Goal: Task Accomplishment & Management: Use online tool/utility

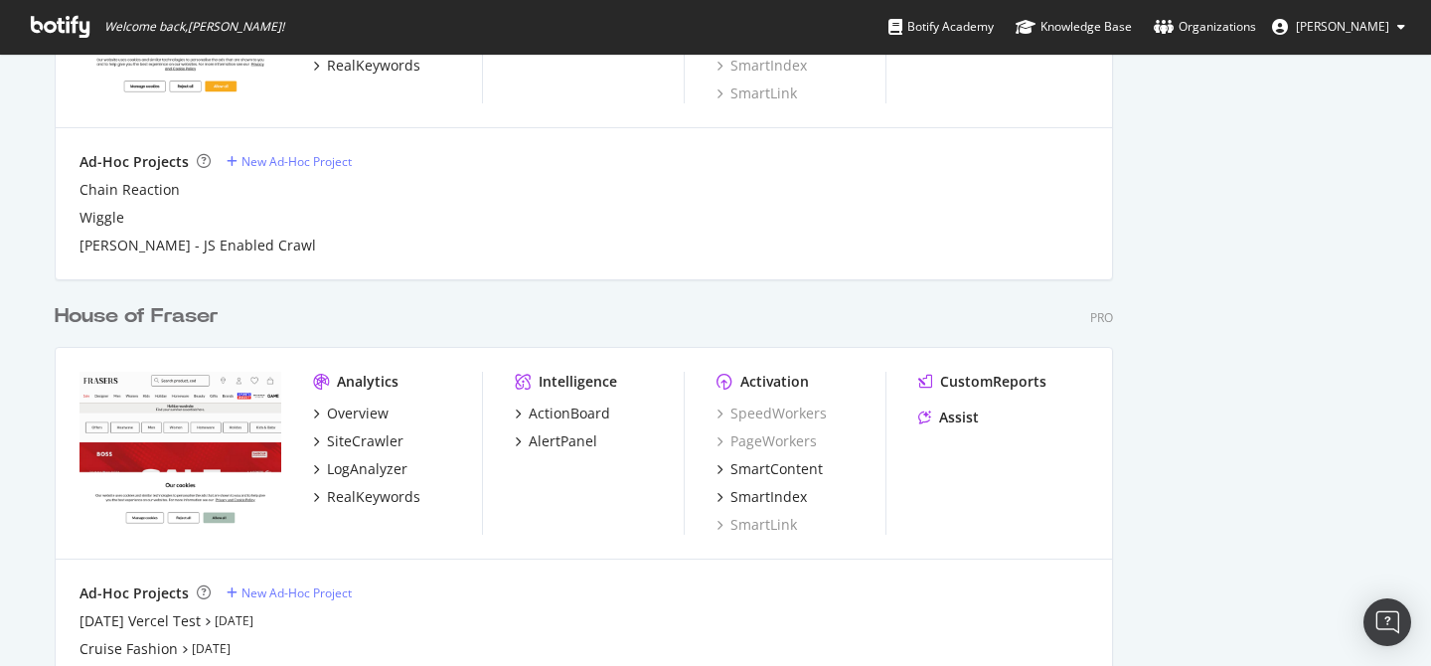
scroll to position [2486, 0]
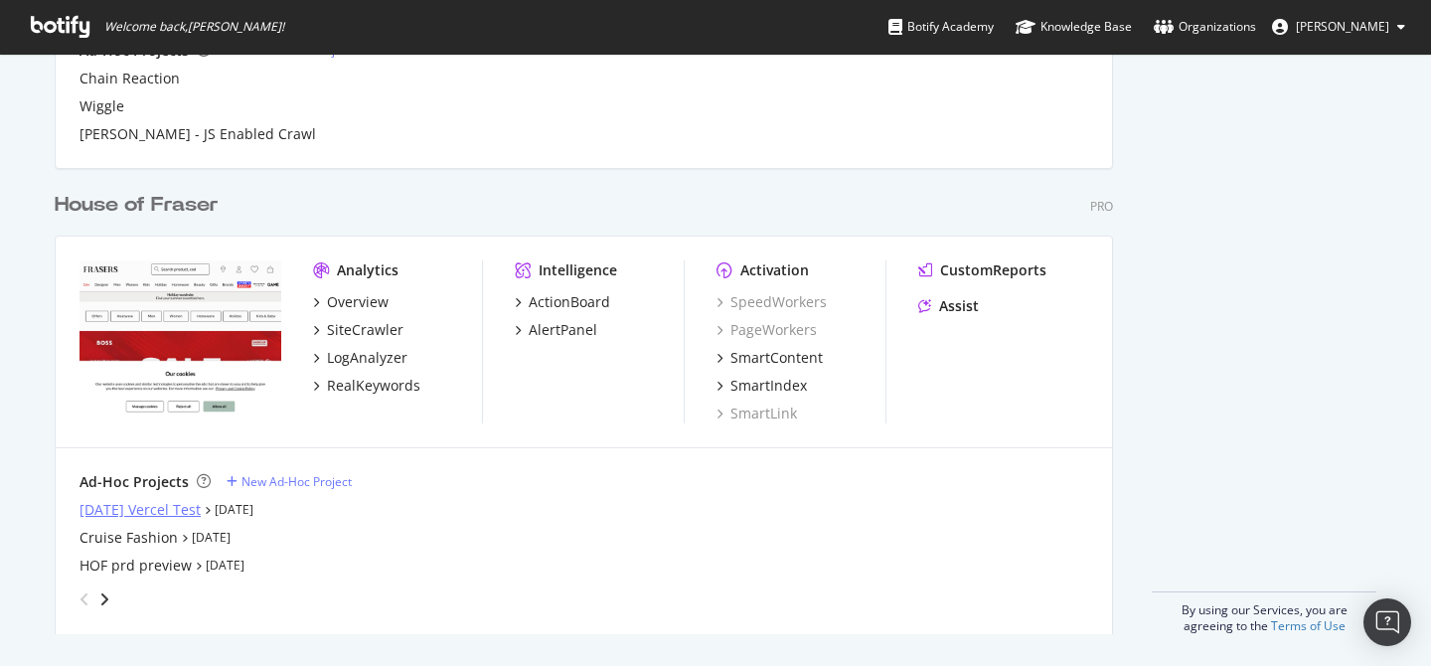
click at [201, 503] on div "[DATE] Vercel Test" at bounding box center [139, 510] width 121 height 20
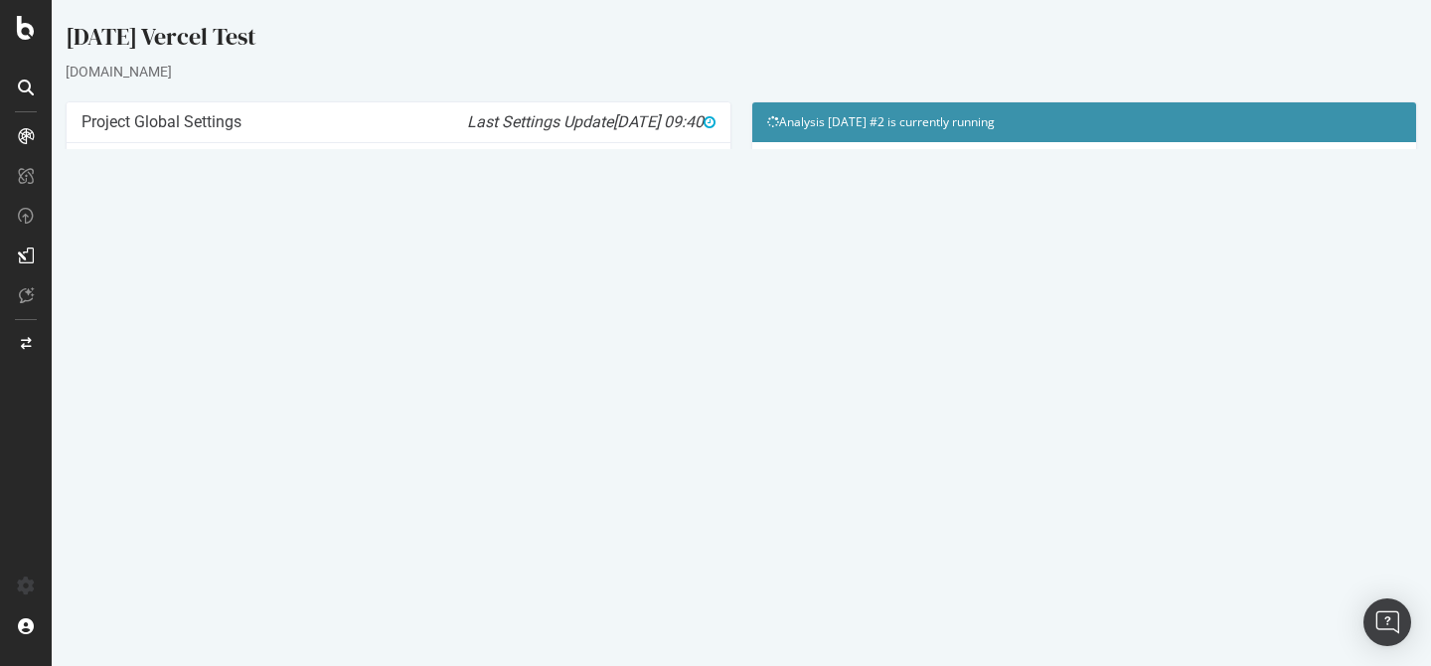
click at [1093, 403] on link "Watch Live Stats" at bounding box center [1084, 405] width 135 height 32
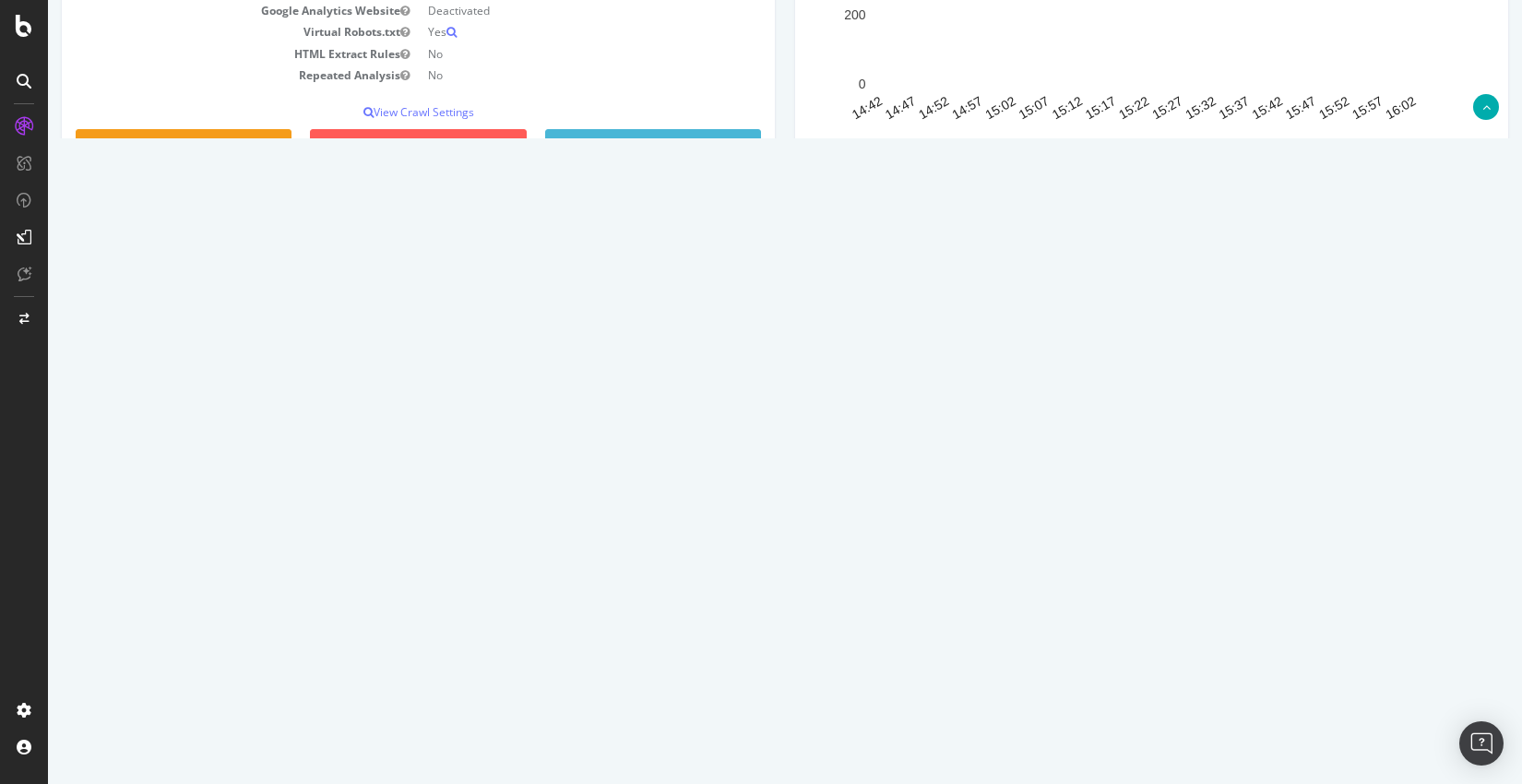
scroll to position [358, 0]
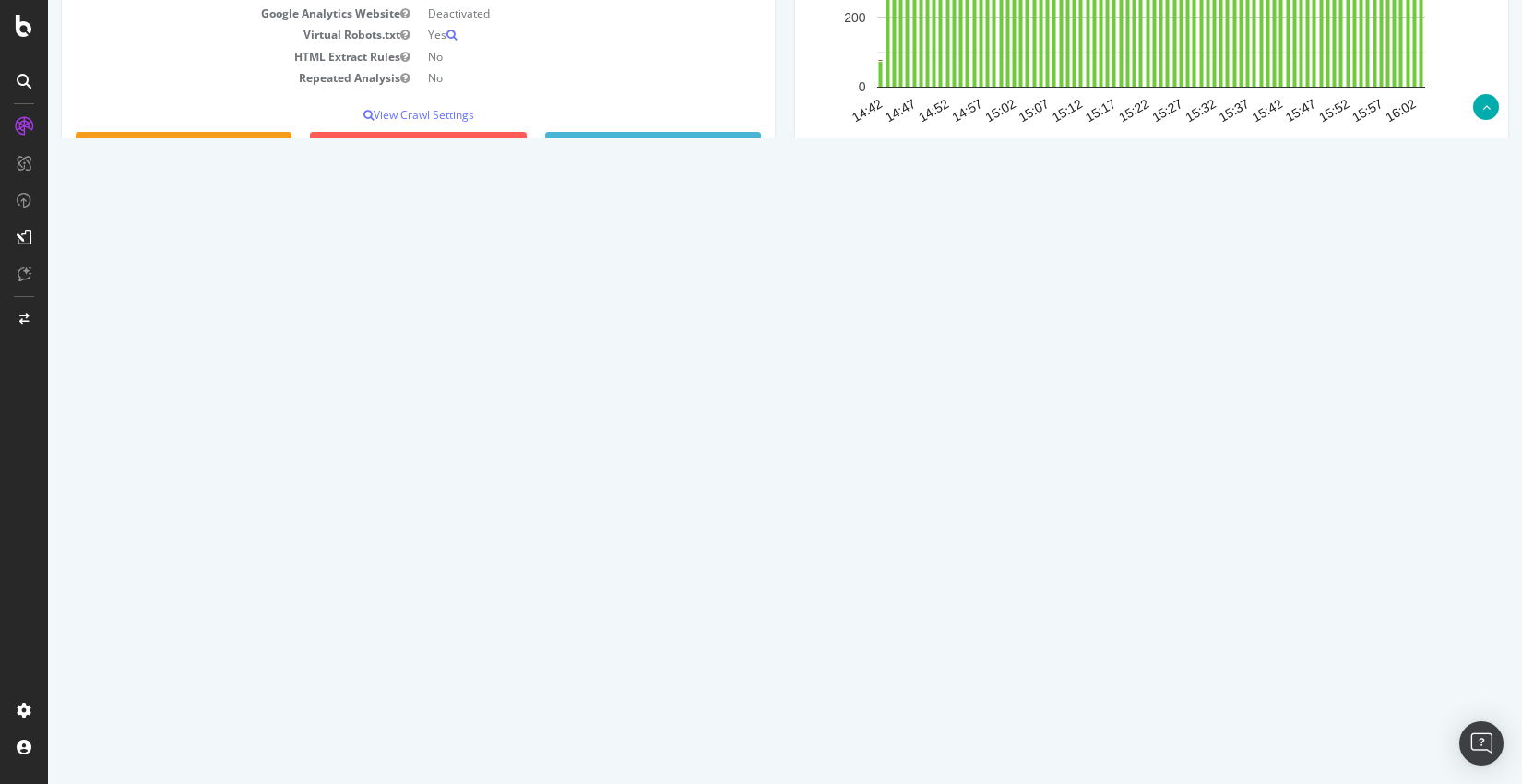
click at [290, 335] on link "Latest Errors Found" at bounding box center [263, 336] width 128 height 37
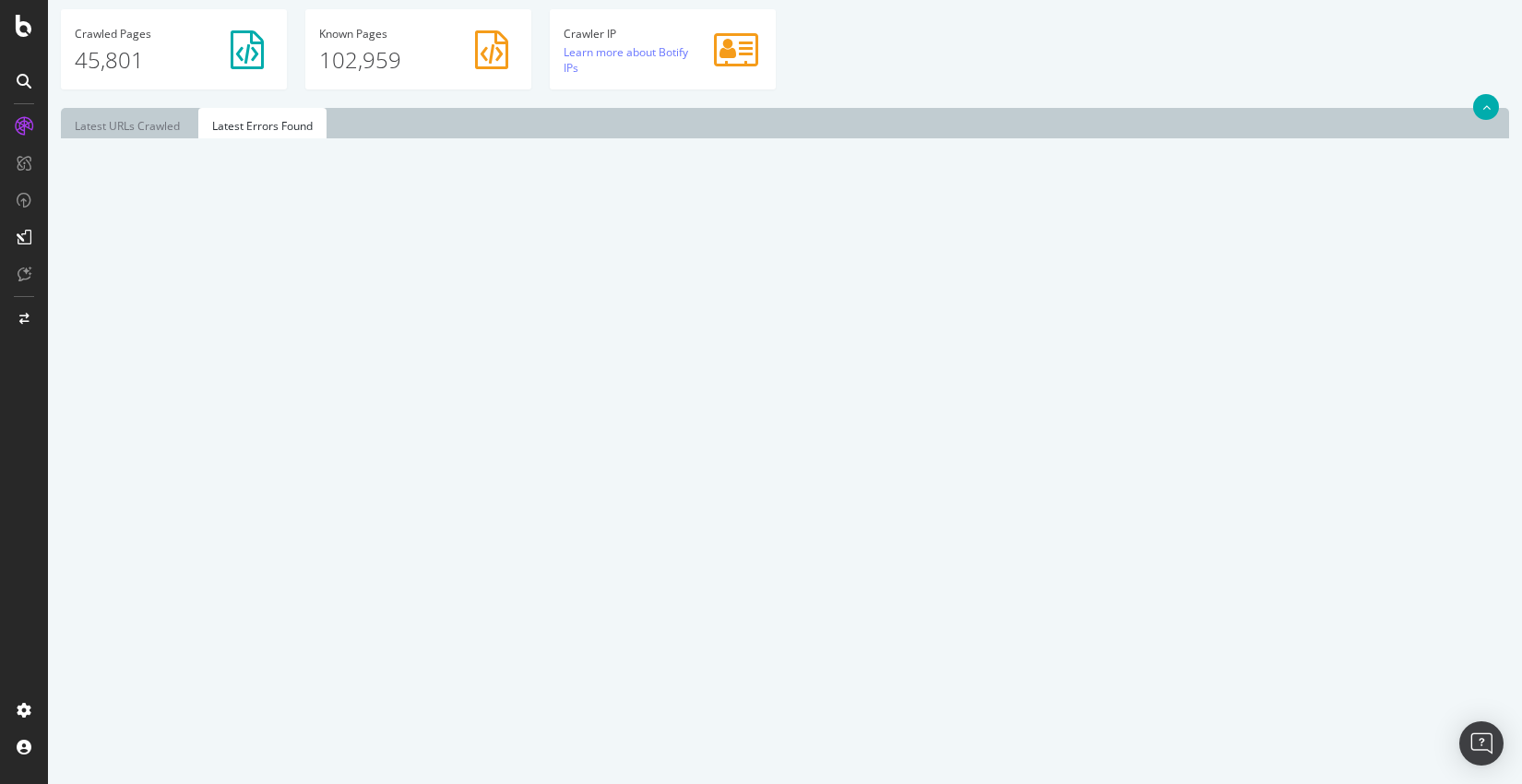
scroll to position [569, 0]
click at [150, 165] on select "10 25 50 100" at bounding box center [134, 173] width 62 height 31
select select "100"
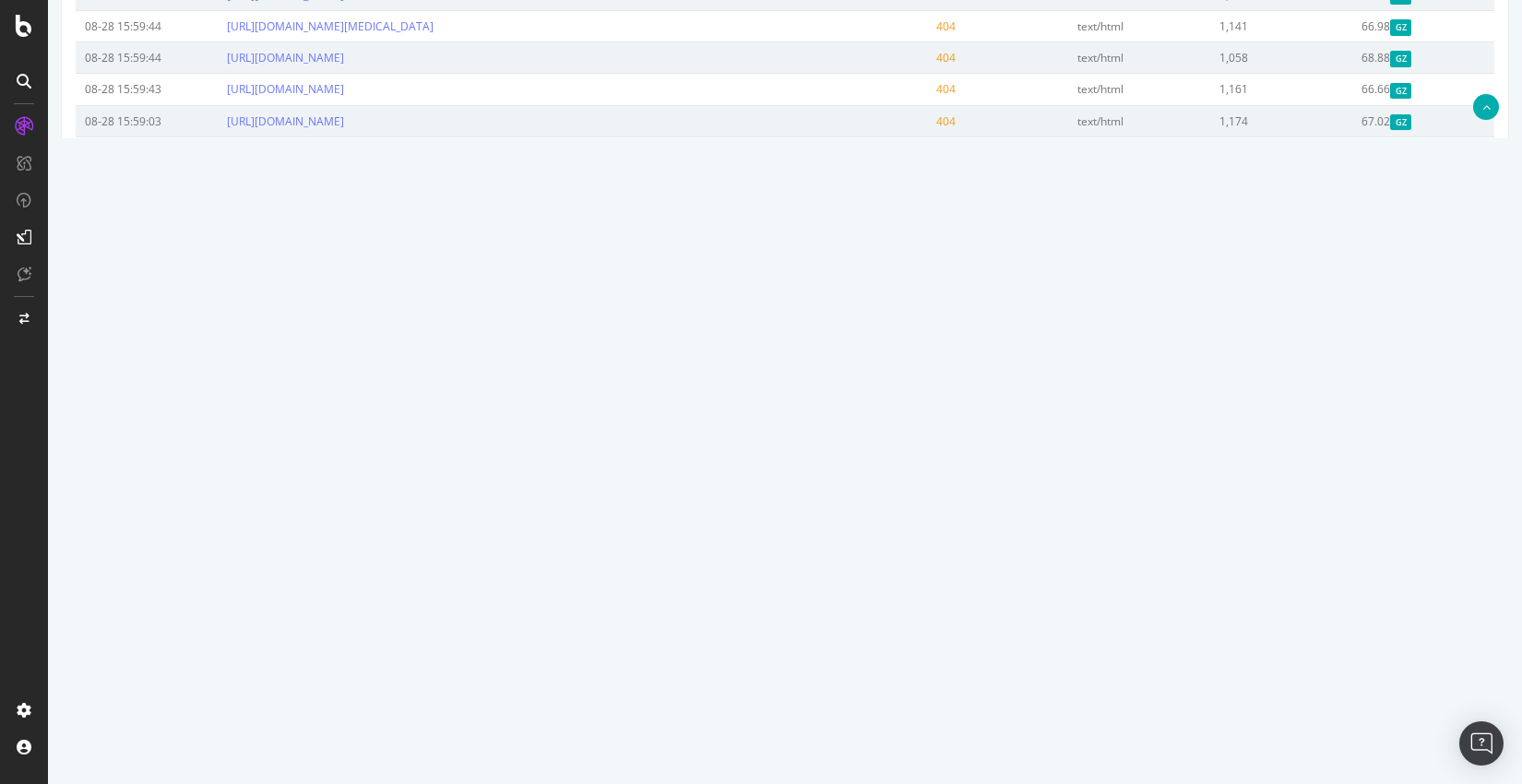
scroll to position [1646, 0]
click at [344, 617] on link "[URL][DOMAIN_NAME]" at bounding box center [285, 649] width 117 height 16
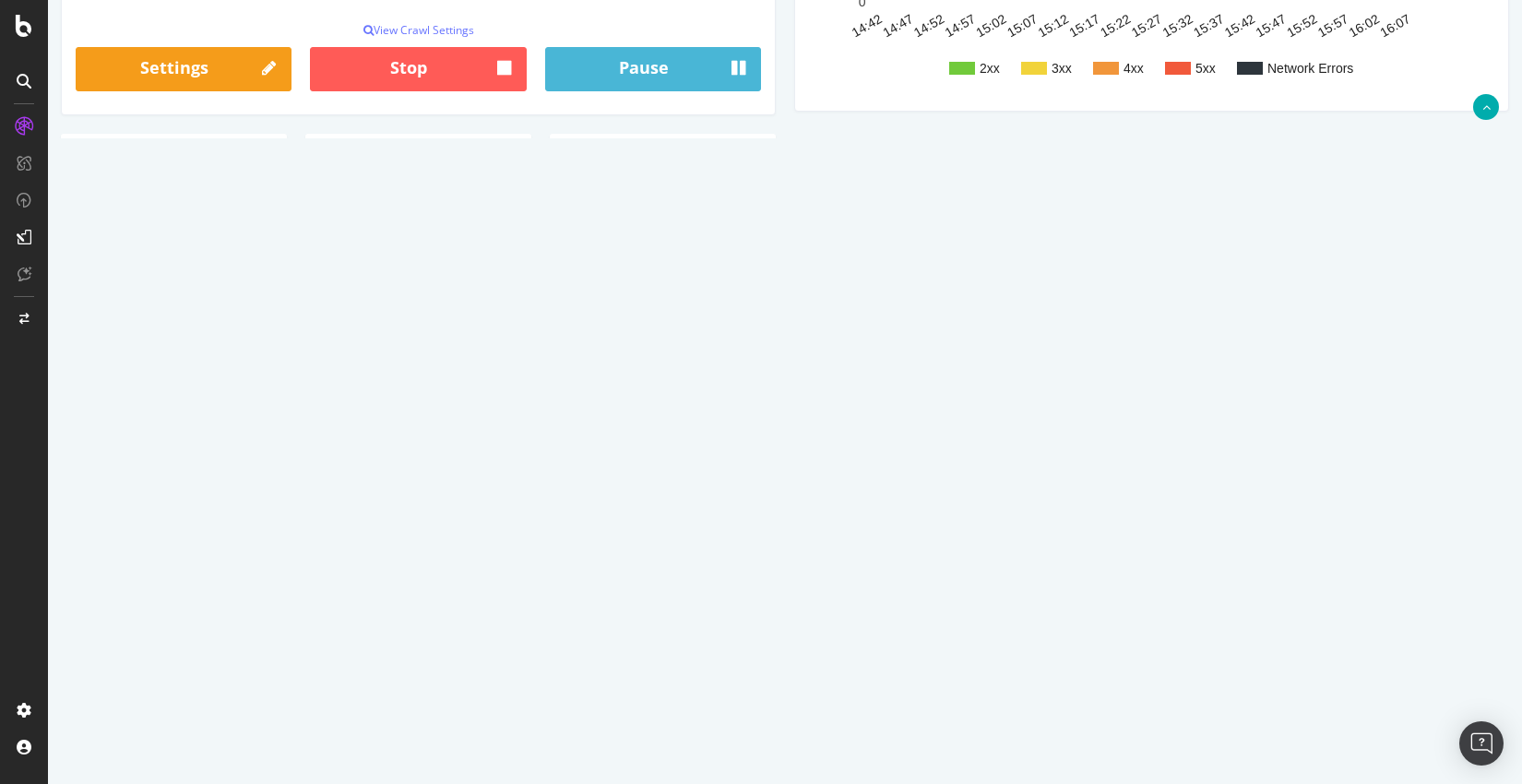
scroll to position [449, 0]
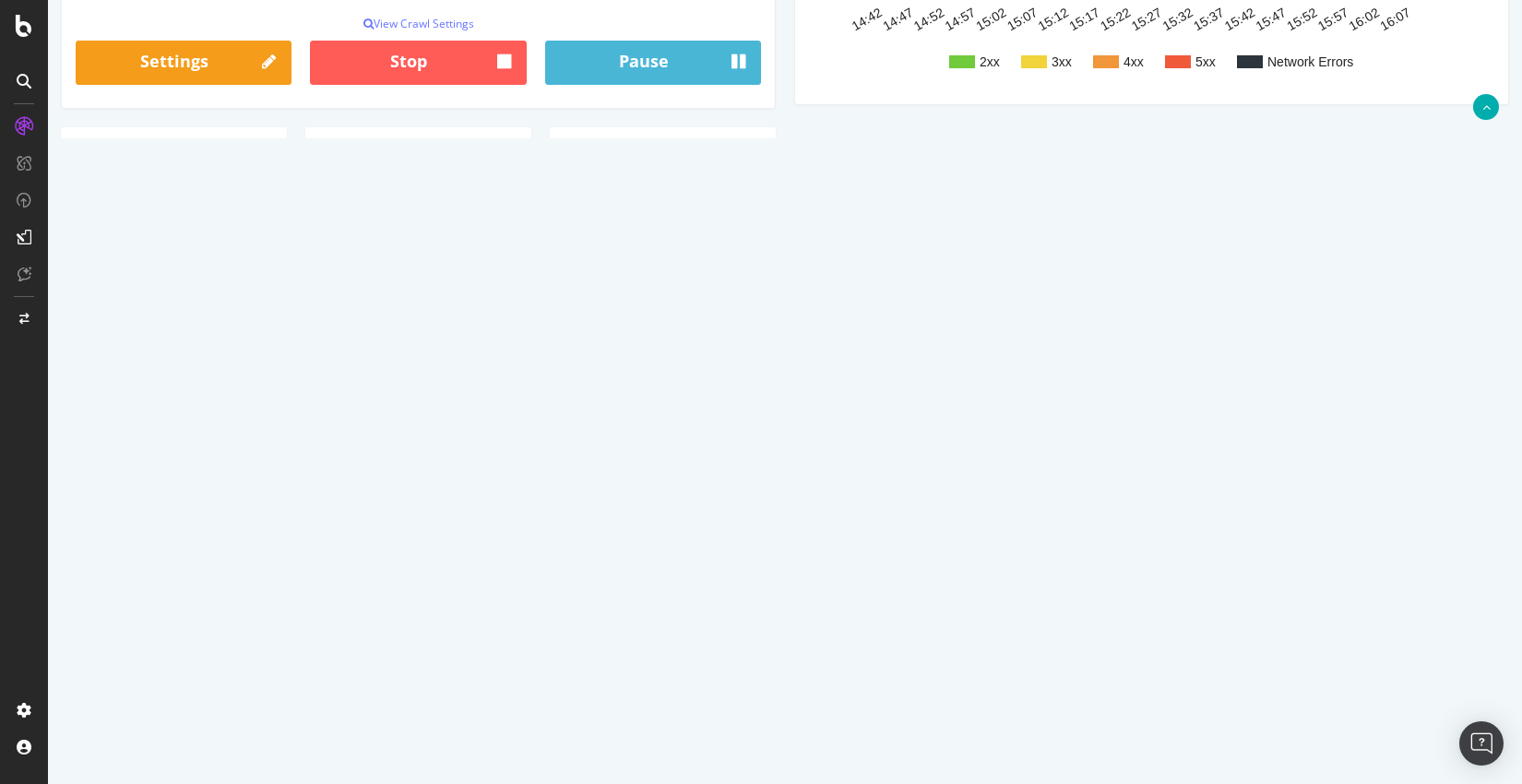
click at [921, 333] on th "Url" at bounding box center [573, 331] width 709 height 36
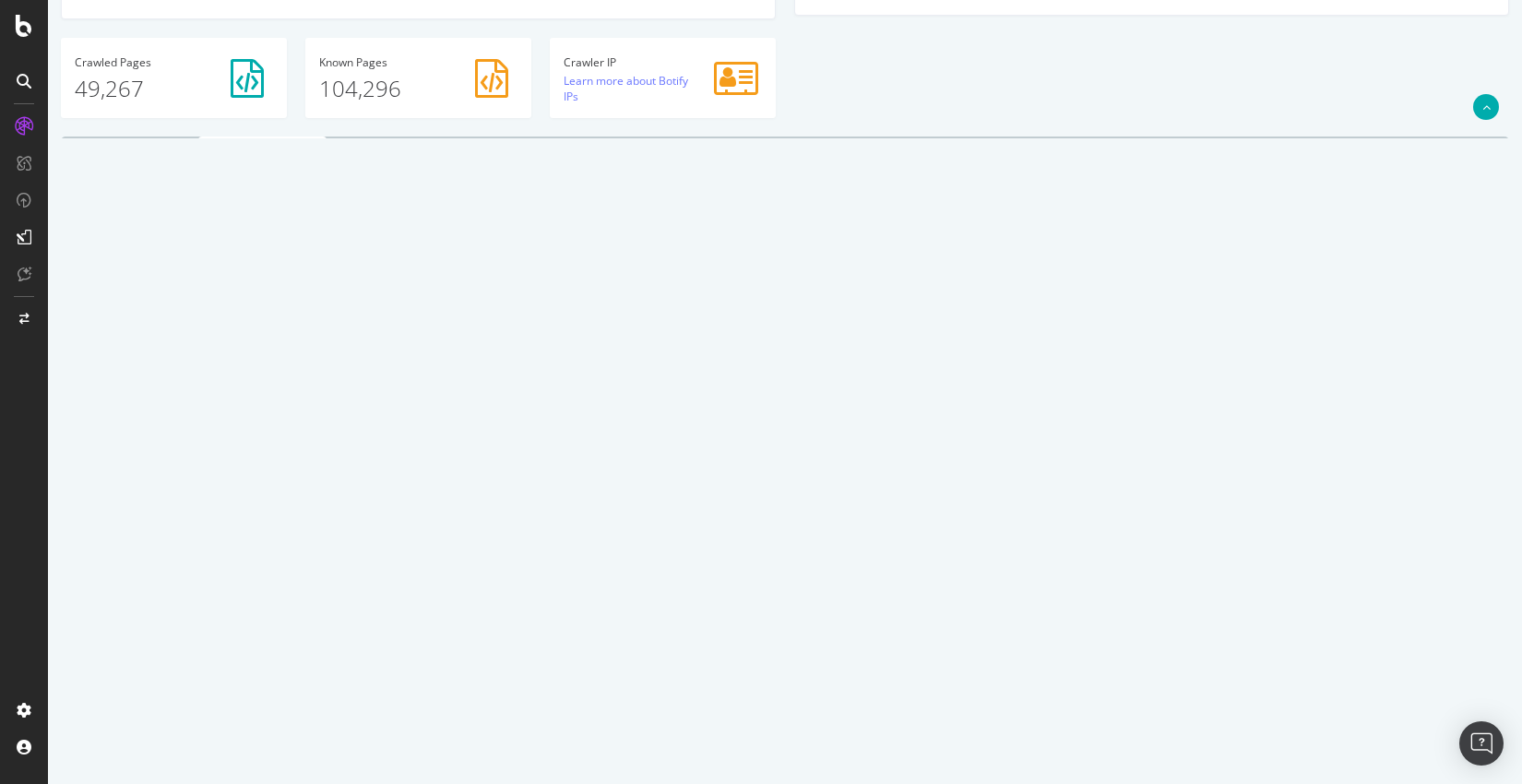
scroll to position [540, 0]
click at [344, 403] on link "[URL][DOMAIN_NAME]" at bounding box center [285, 400] width 117 height 16
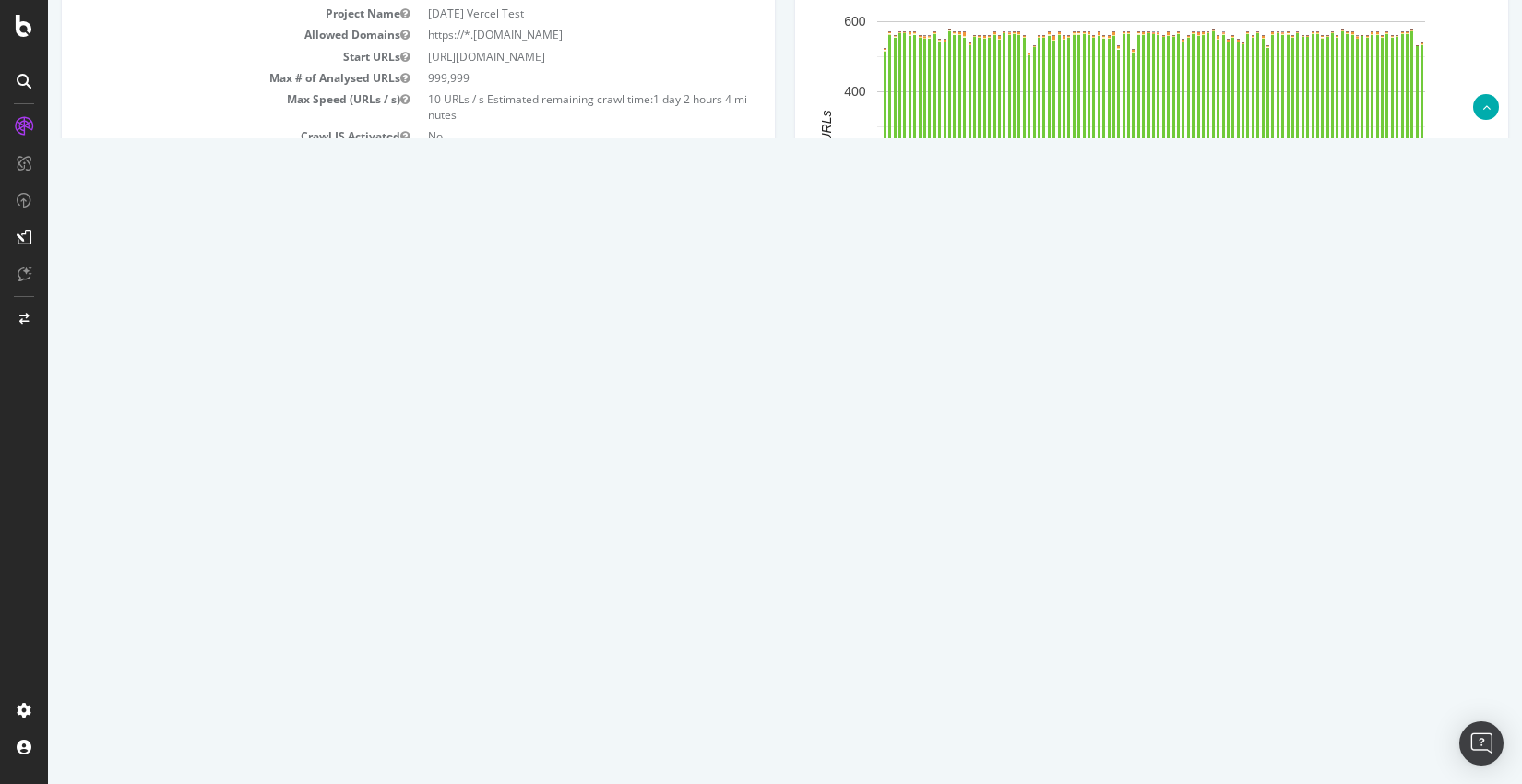
scroll to position [216, 0]
click at [292, 521] on button "Refresh" at bounding box center [267, 527] width 79 height 32
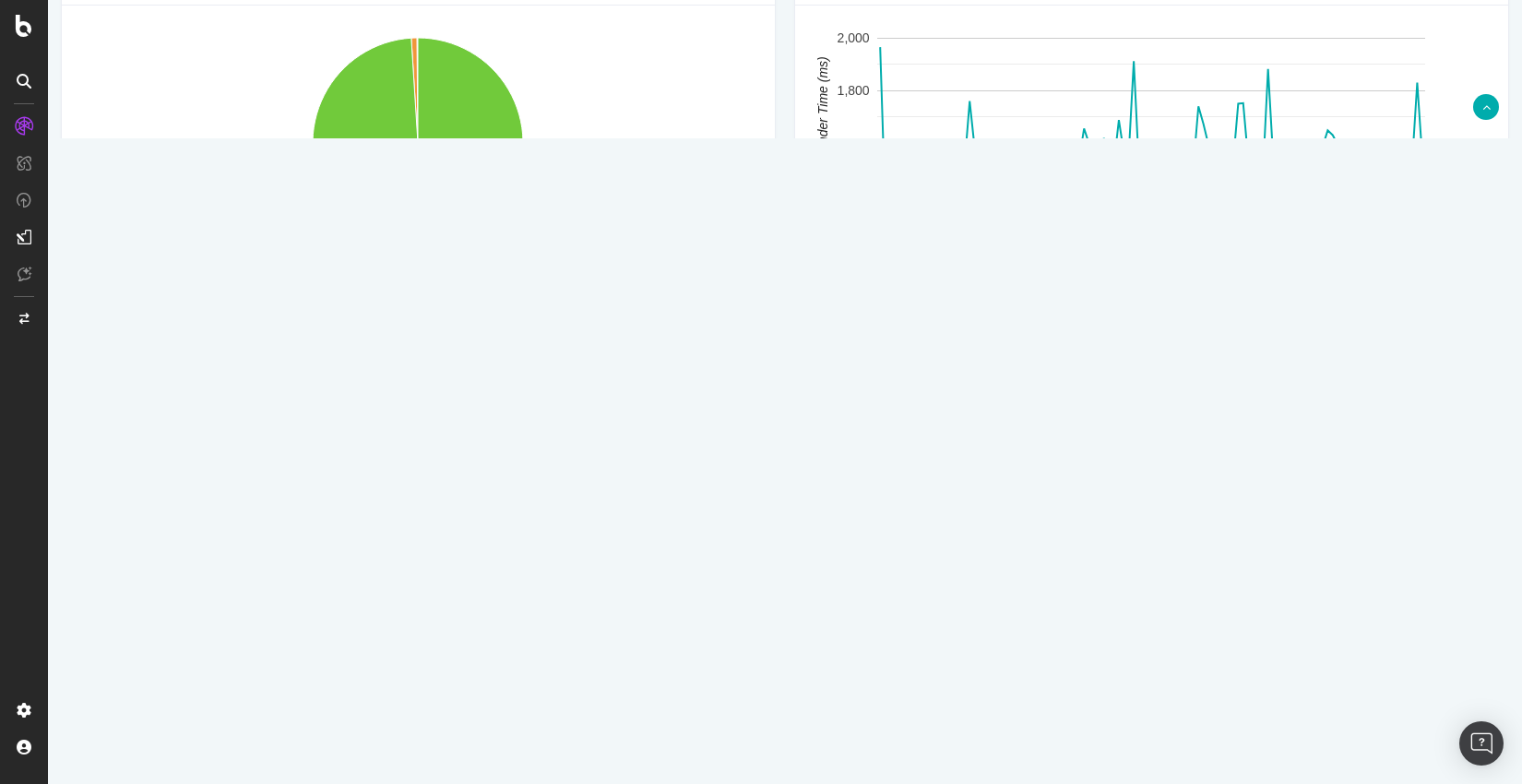
scroll to position [432, 0]
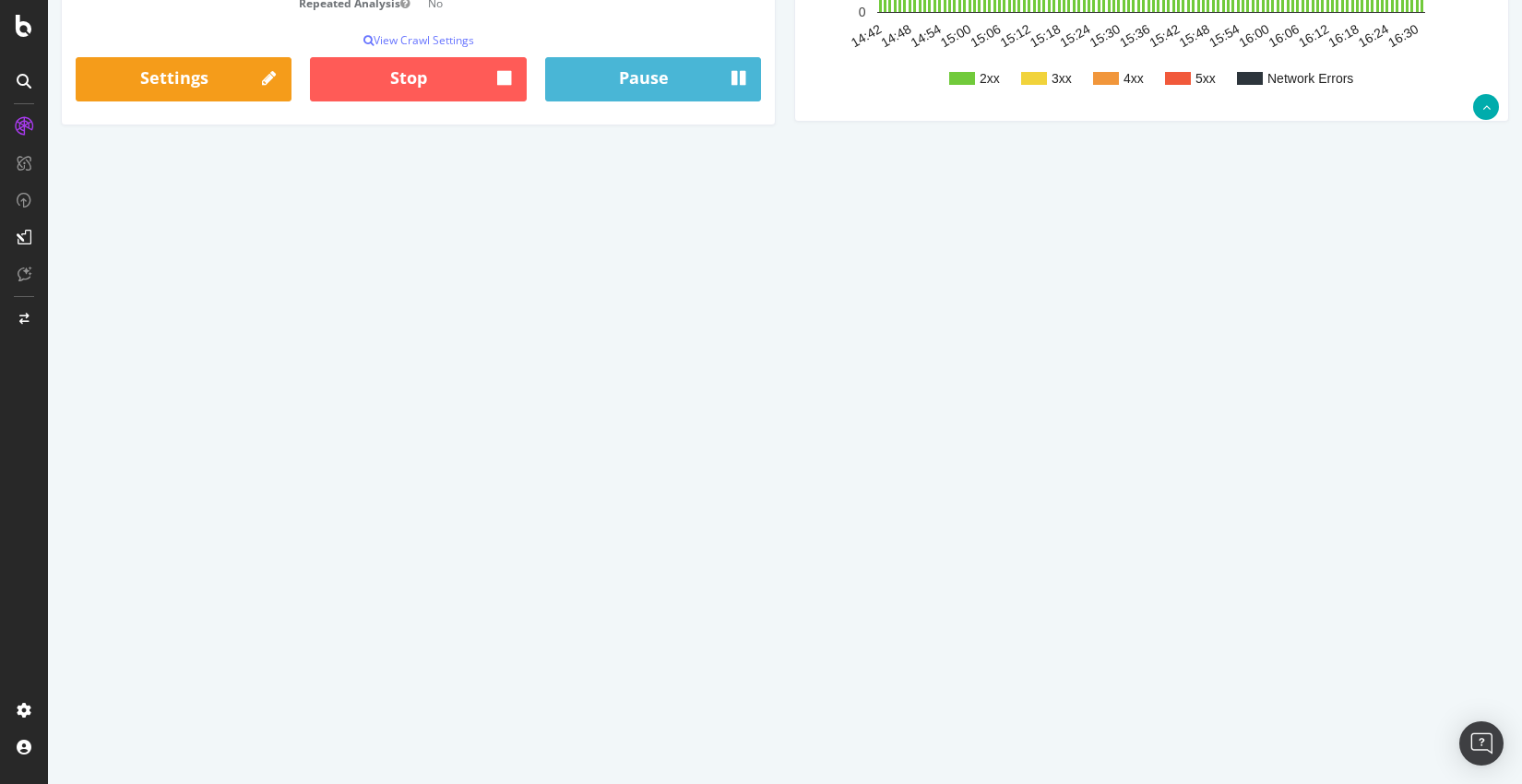
click at [150, 310] on select "10 25 50 100" at bounding box center [134, 309] width 62 height 31
select select "50"
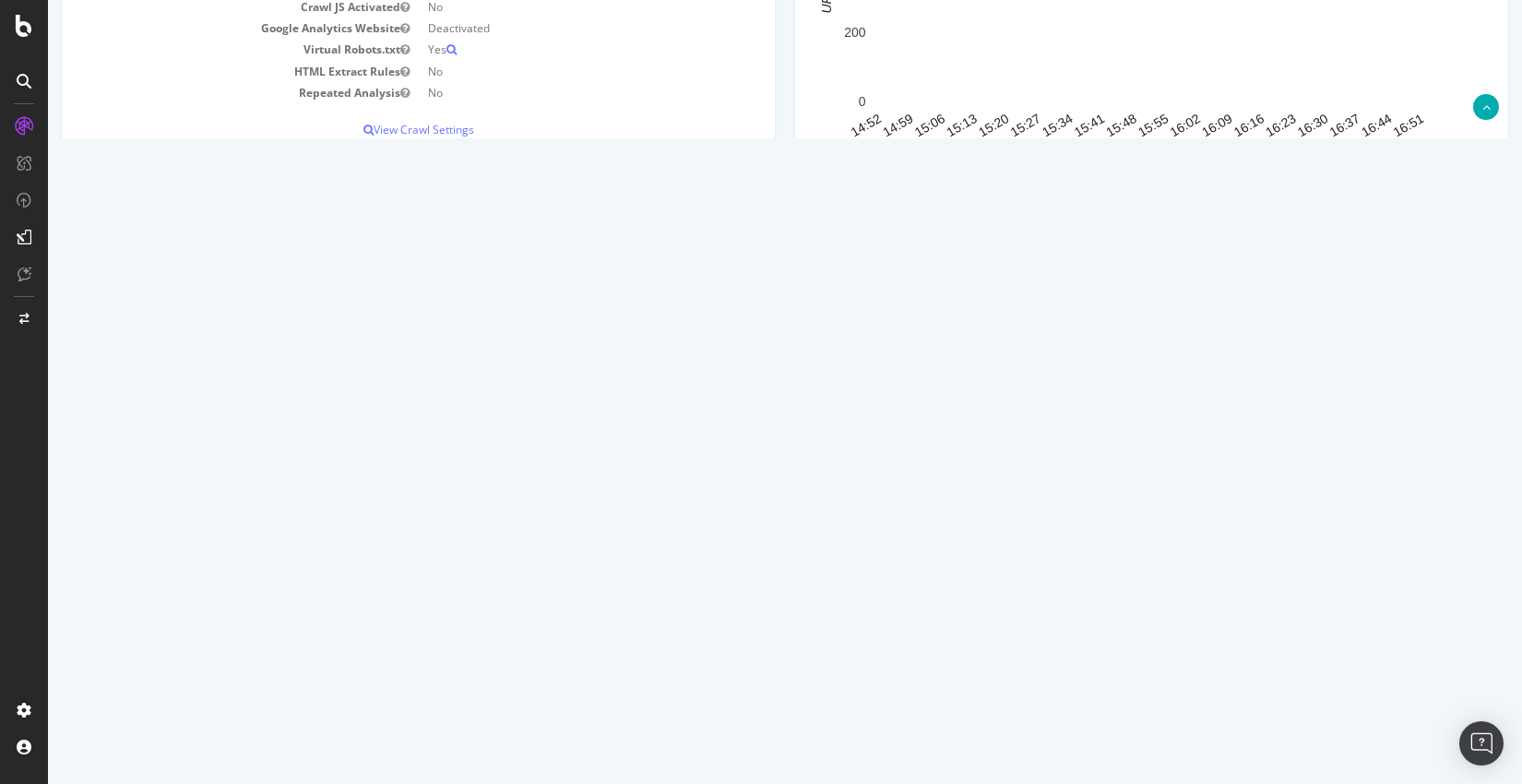
scroll to position [341, 0]
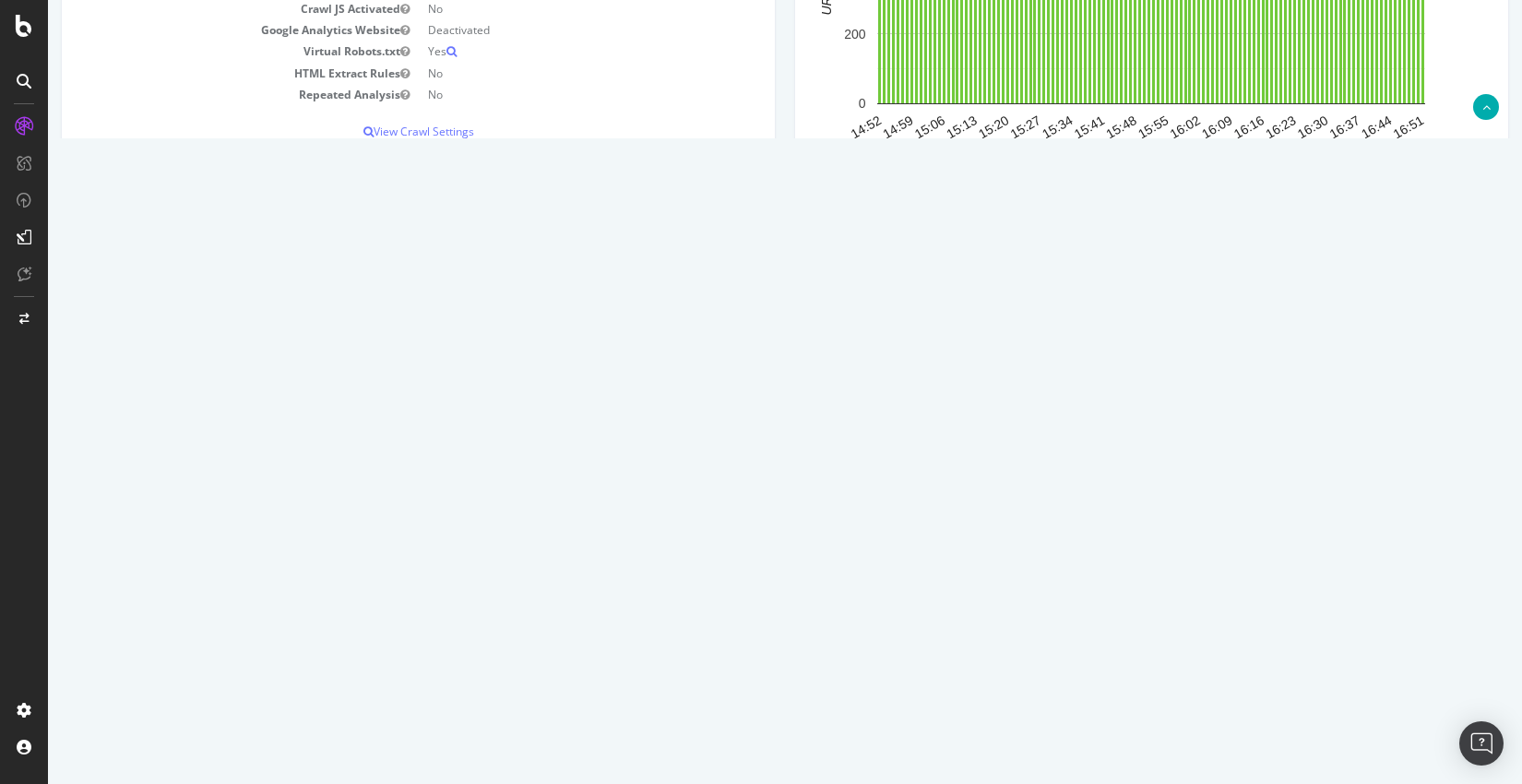
click at [276, 392] on button "Refresh" at bounding box center [267, 401] width 79 height 32
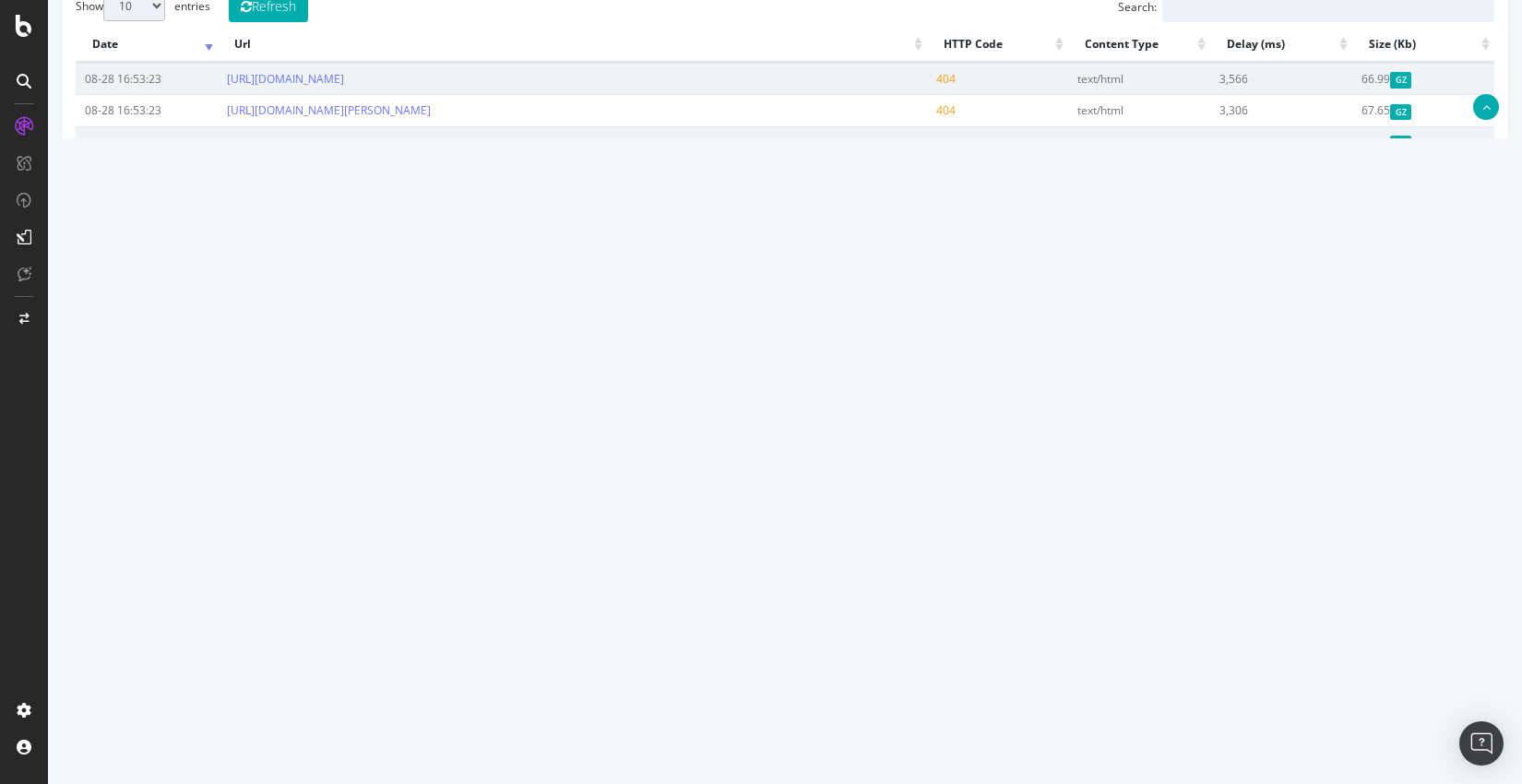
scroll to position [651, 0]
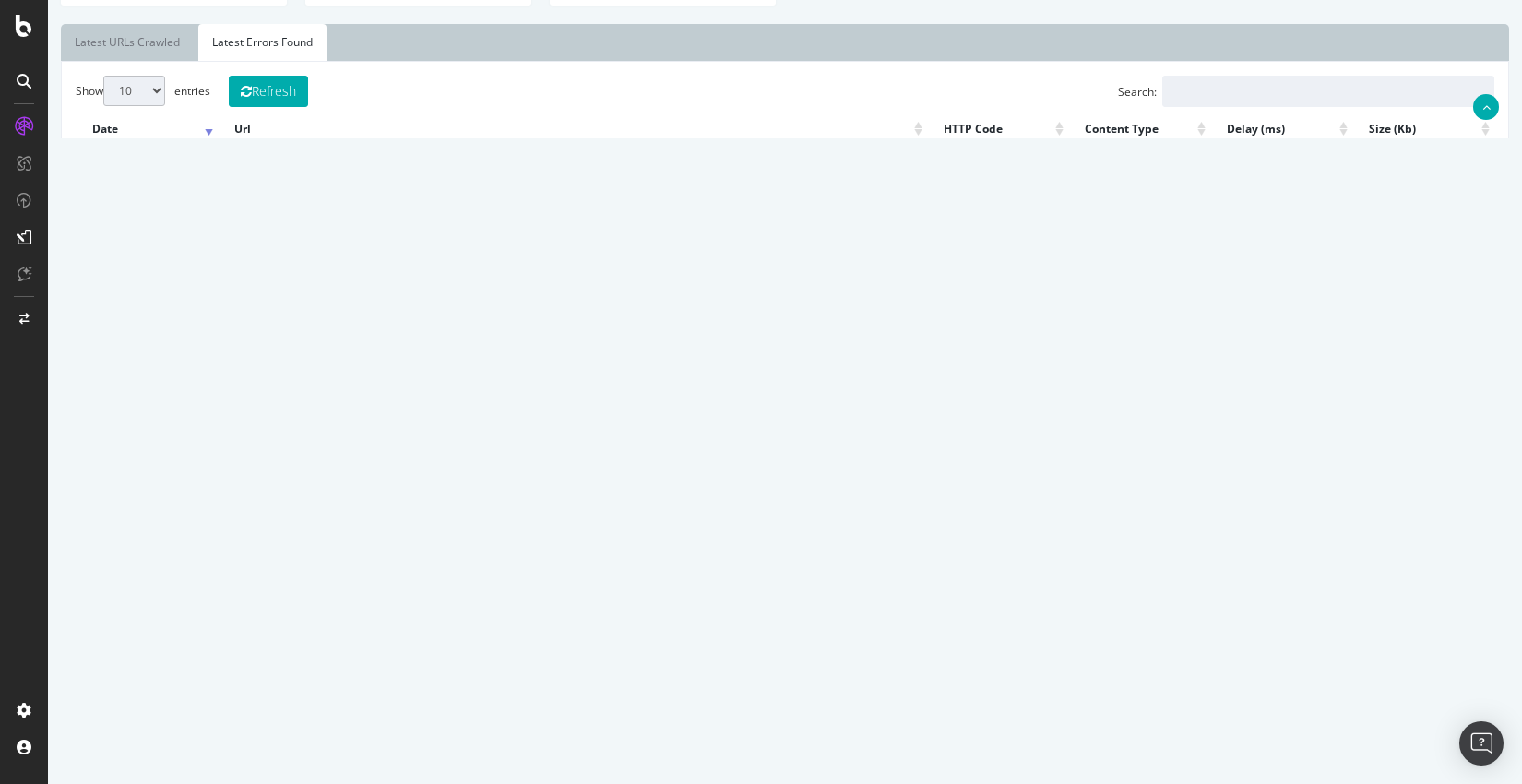
click at [144, 87] on select "10 25 50 100" at bounding box center [134, 90] width 62 height 31
select select "100"
click at [294, 91] on button "Refresh" at bounding box center [267, 91] width 79 height 32
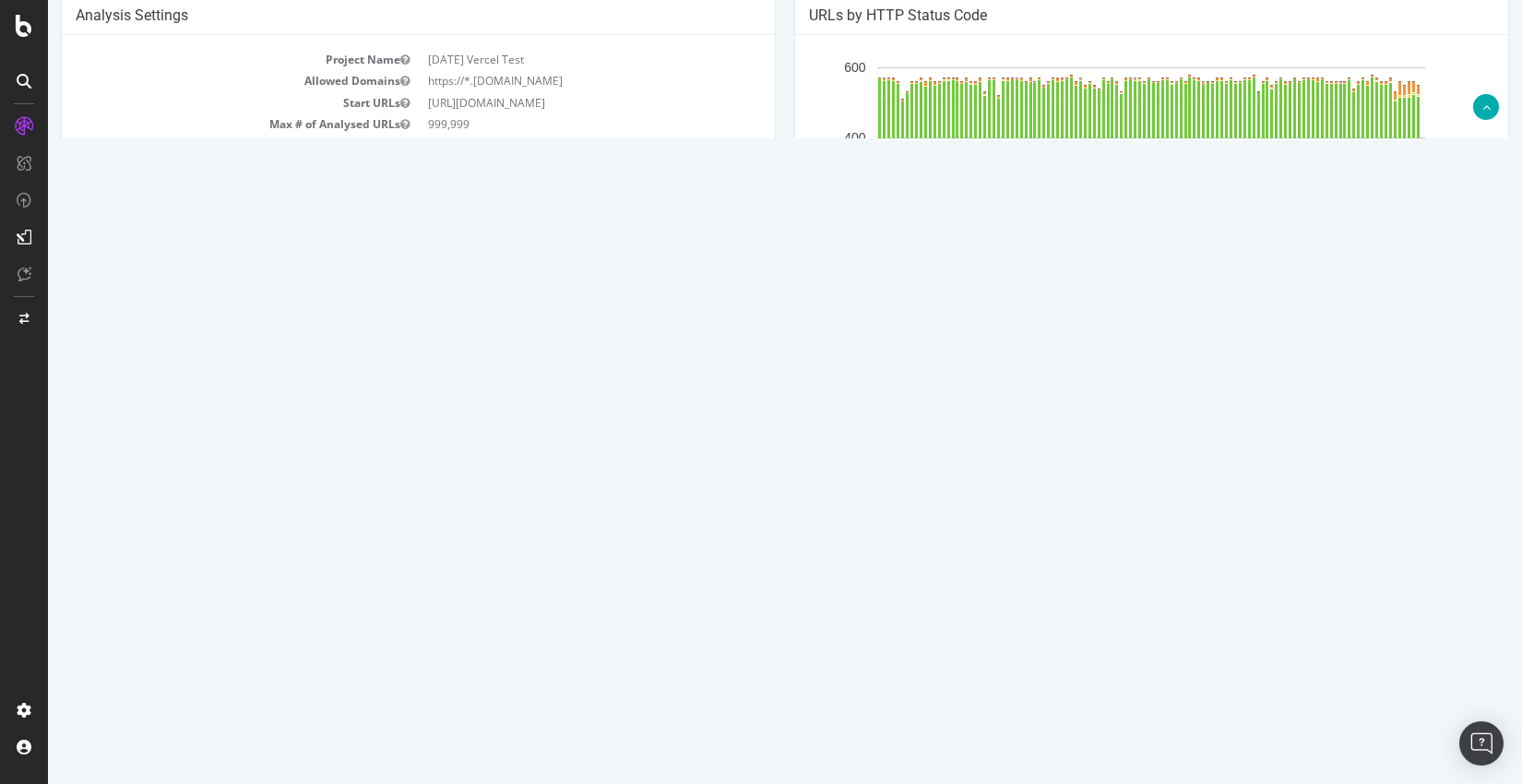
scroll to position [0, 0]
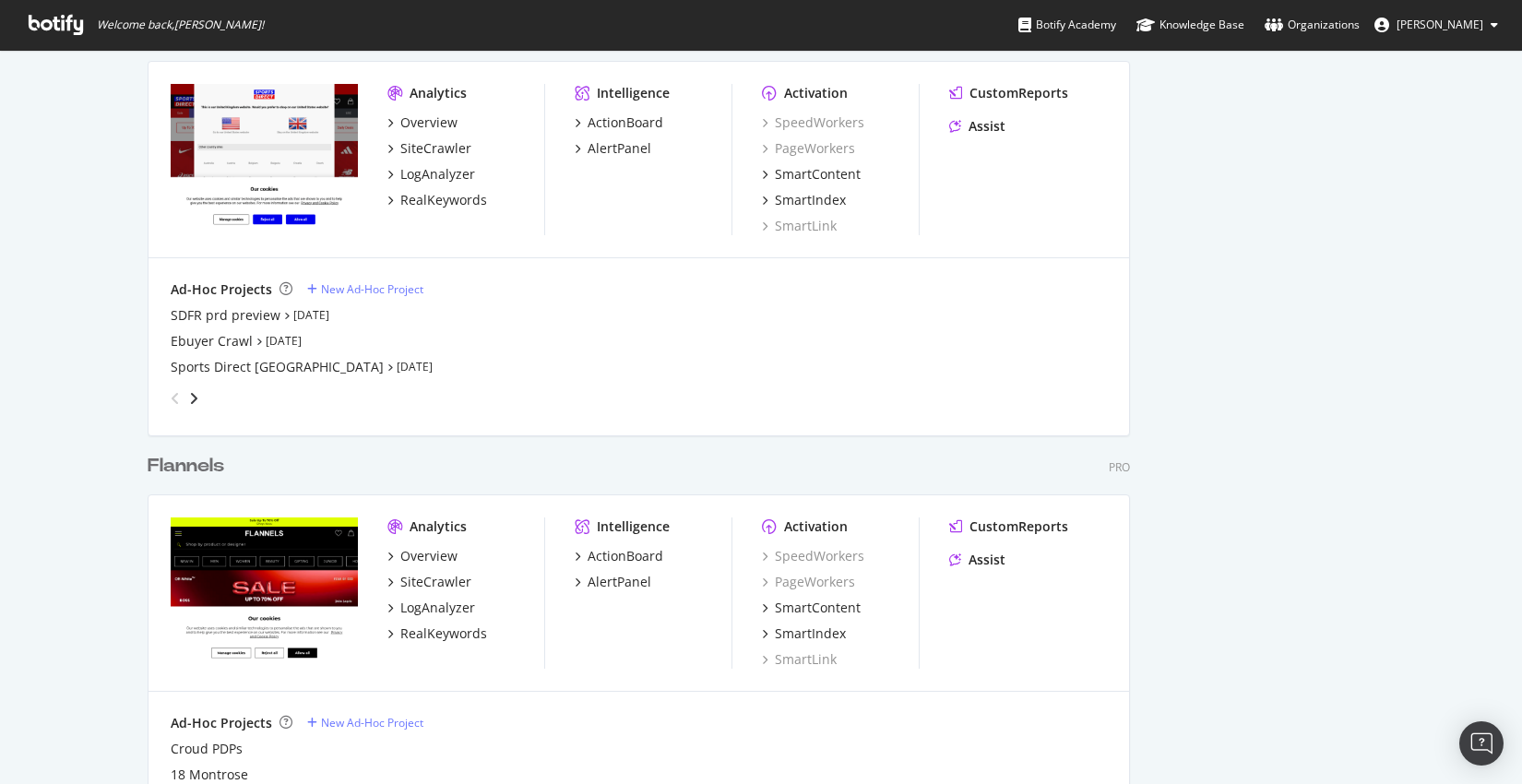
scroll to position [1272, 0]
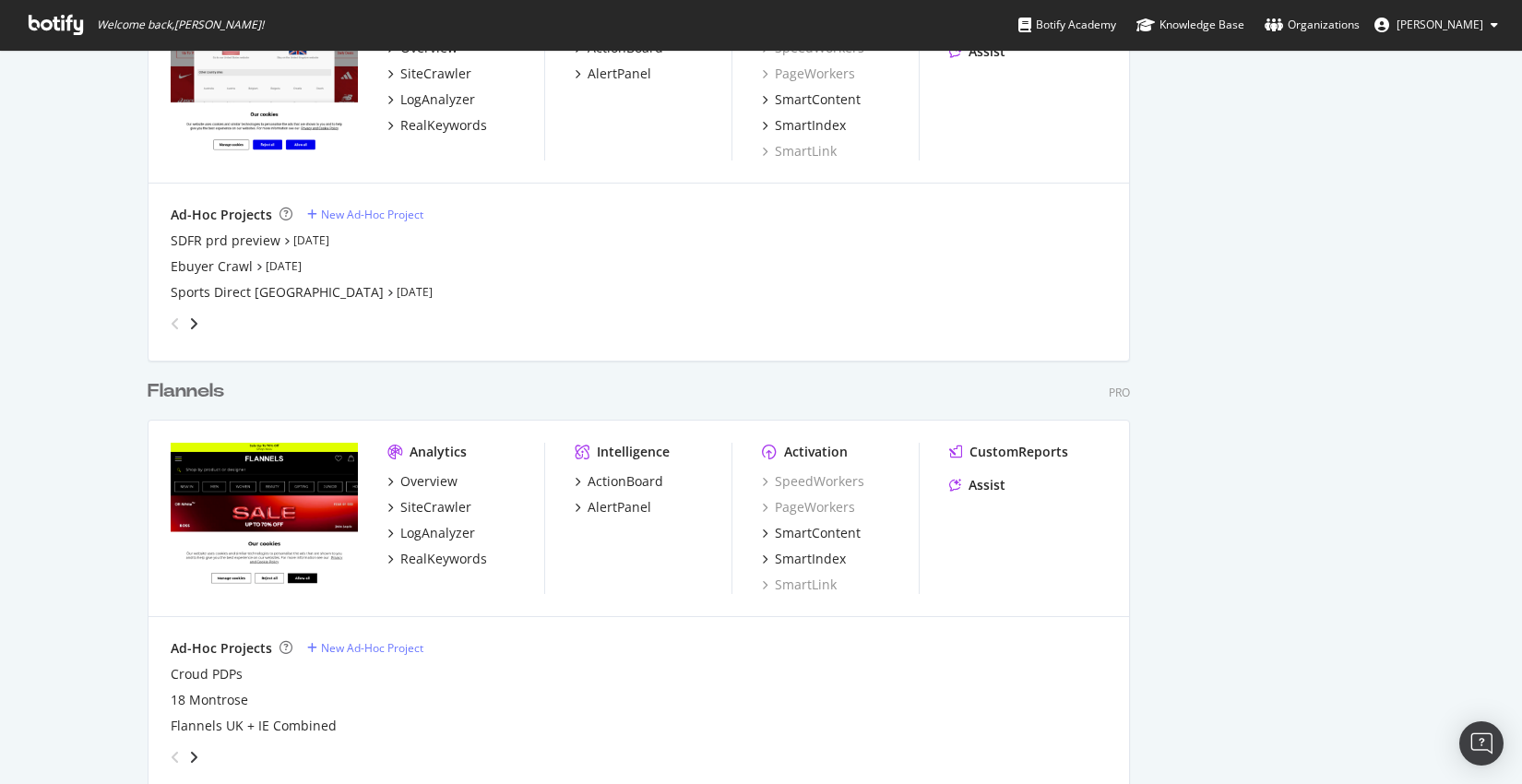
click at [180, 394] on div "Flannels" at bounding box center [186, 391] width 76 height 27
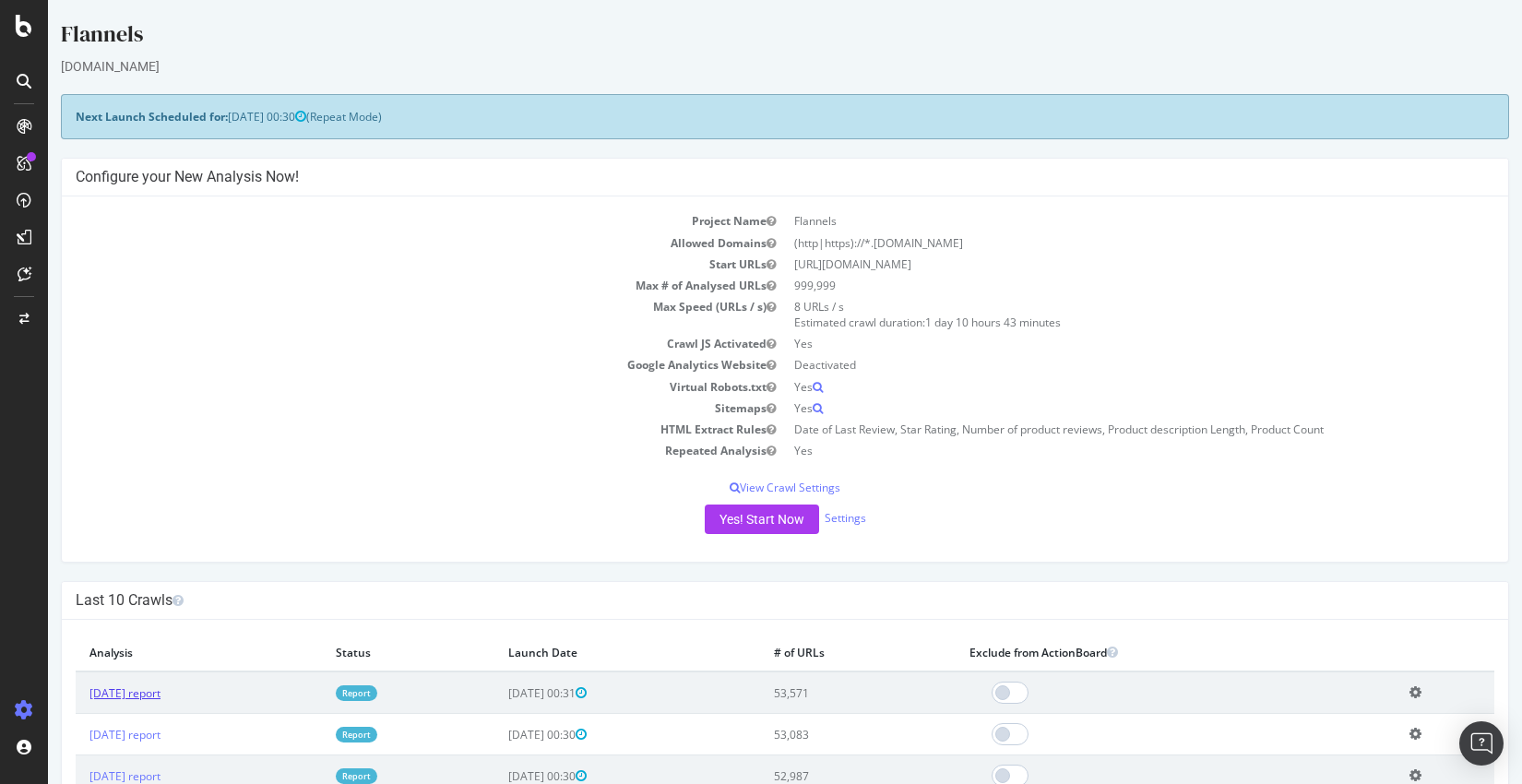
click at [149, 694] on link "2025 Aug. 23rd report" at bounding box center [124, 692] width 71 height 16
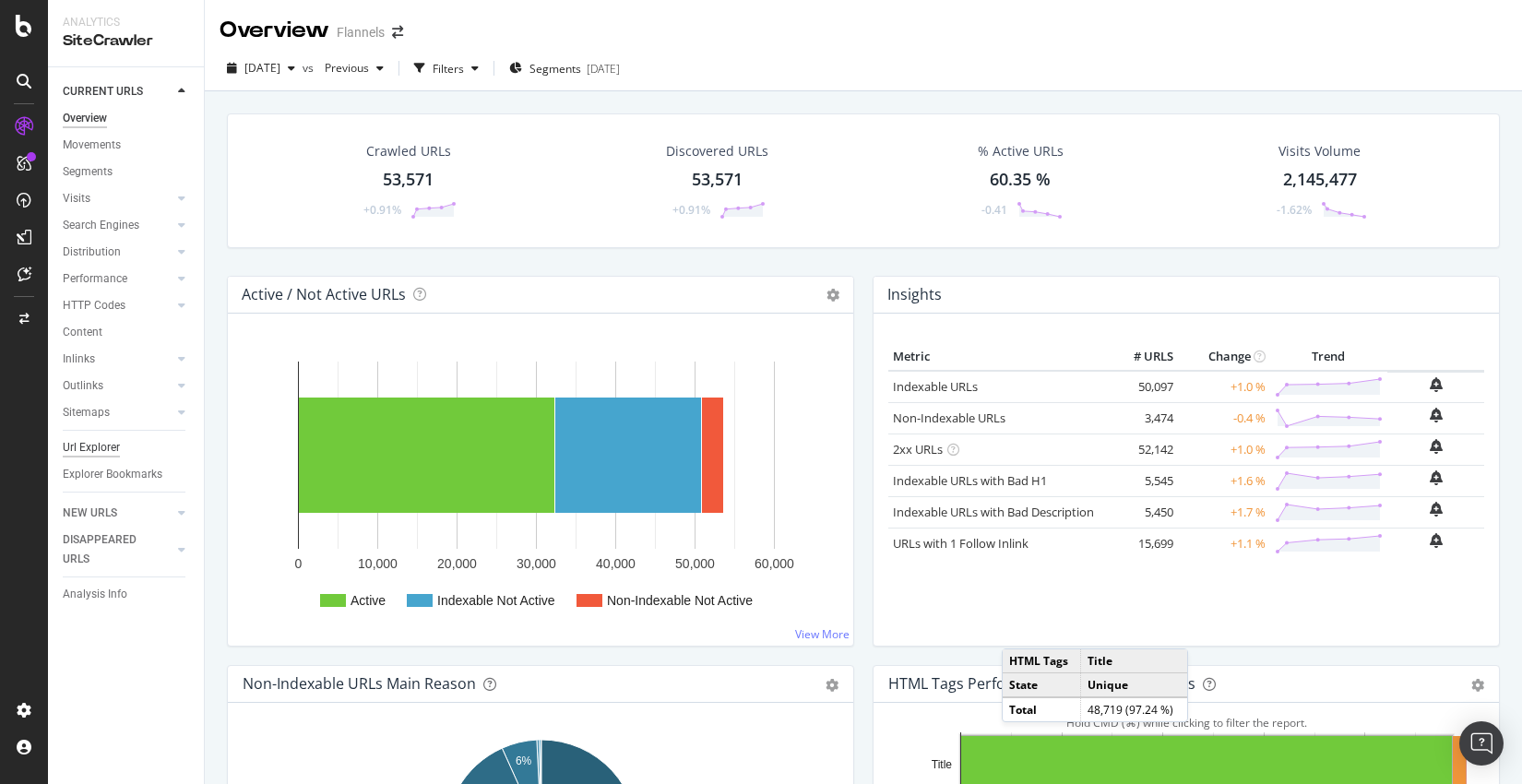
click at [95, 445] on div "Url Explorer" at bounding box center [92, 447] width 58 height 19
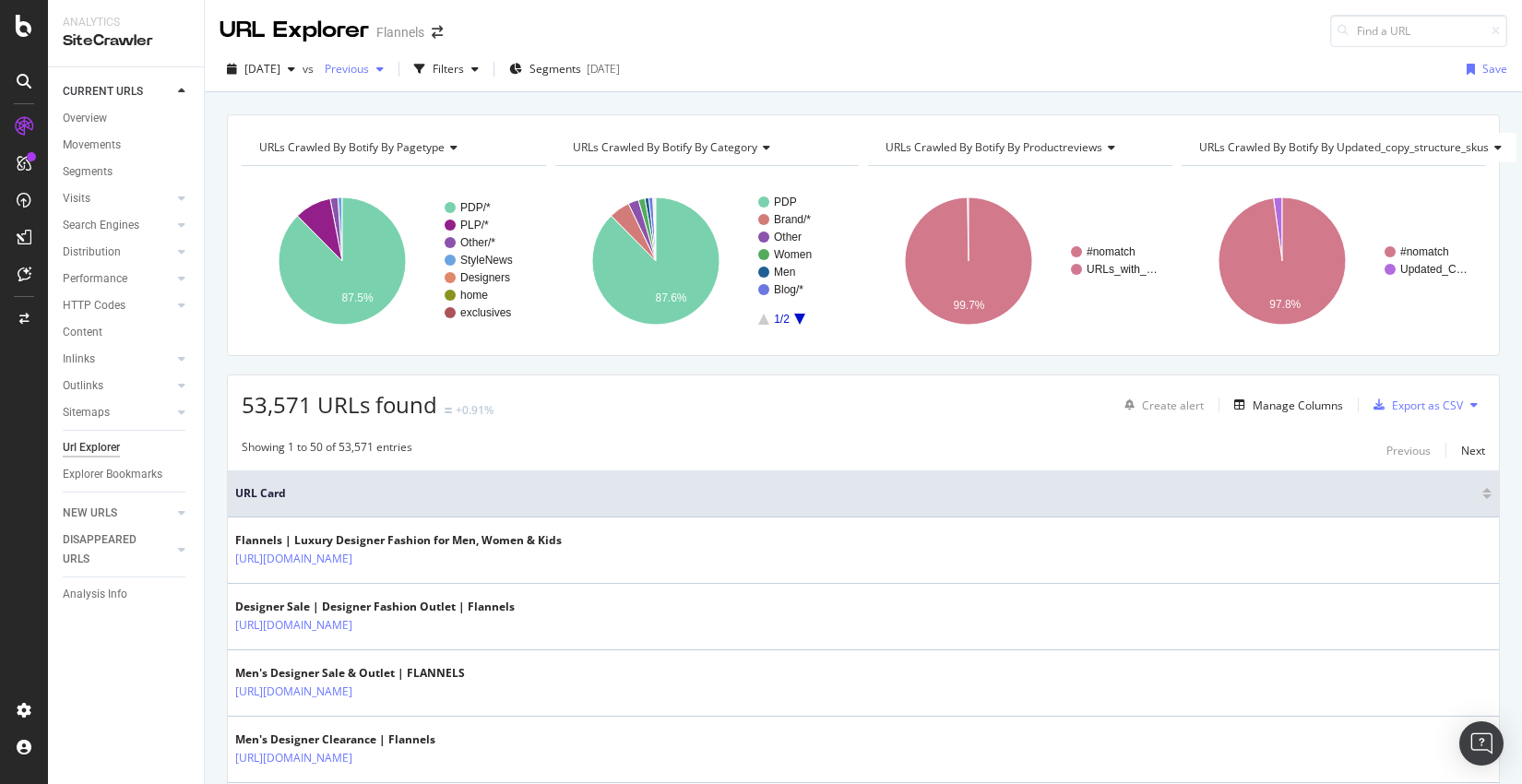
click at [391, 66] on div "button" at bounding box center [380, 70] width 22 height 11
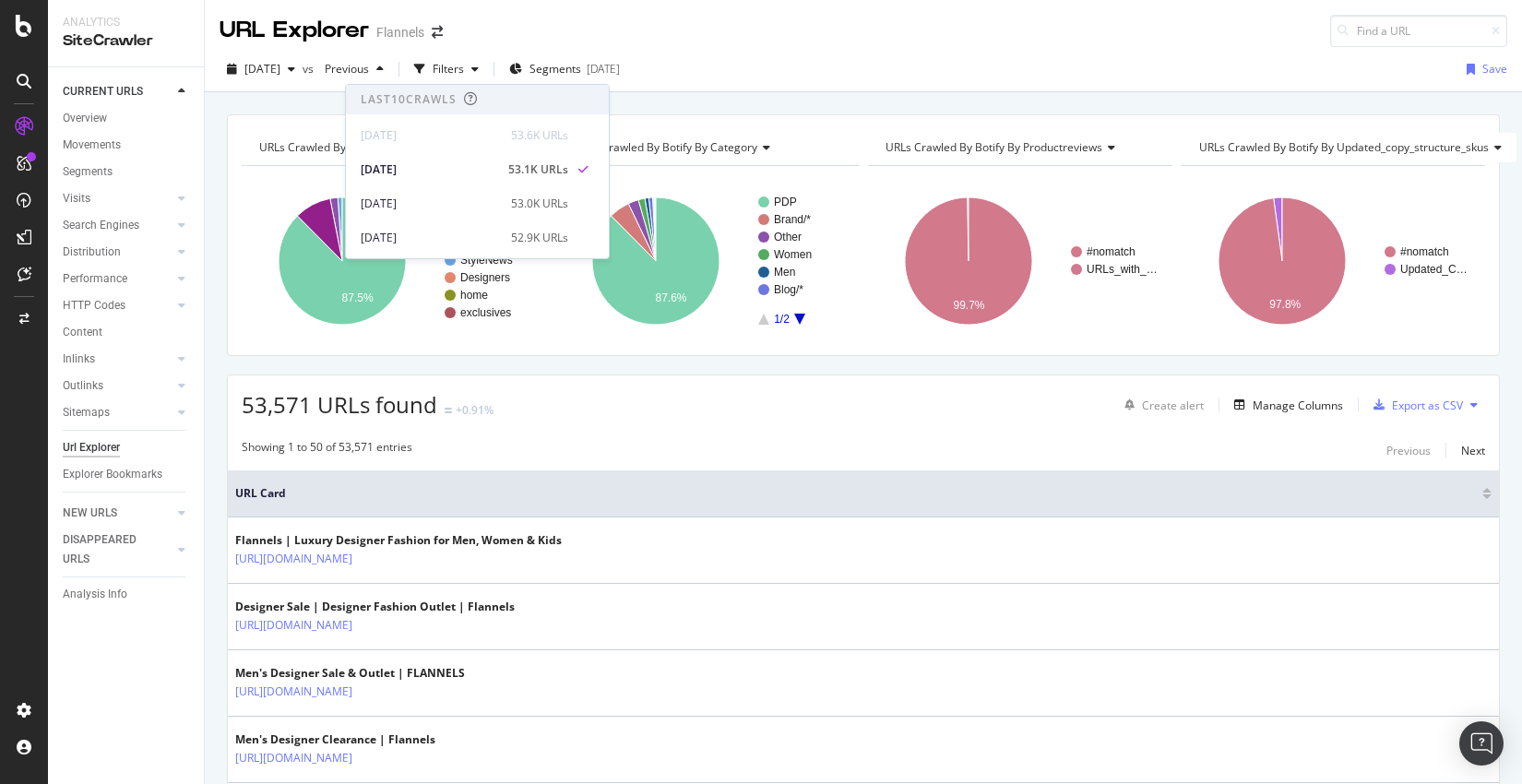
click at [583, 25] on div "URL Explorer Flannels" at bounding box center [863, 23] width 1317 height 47
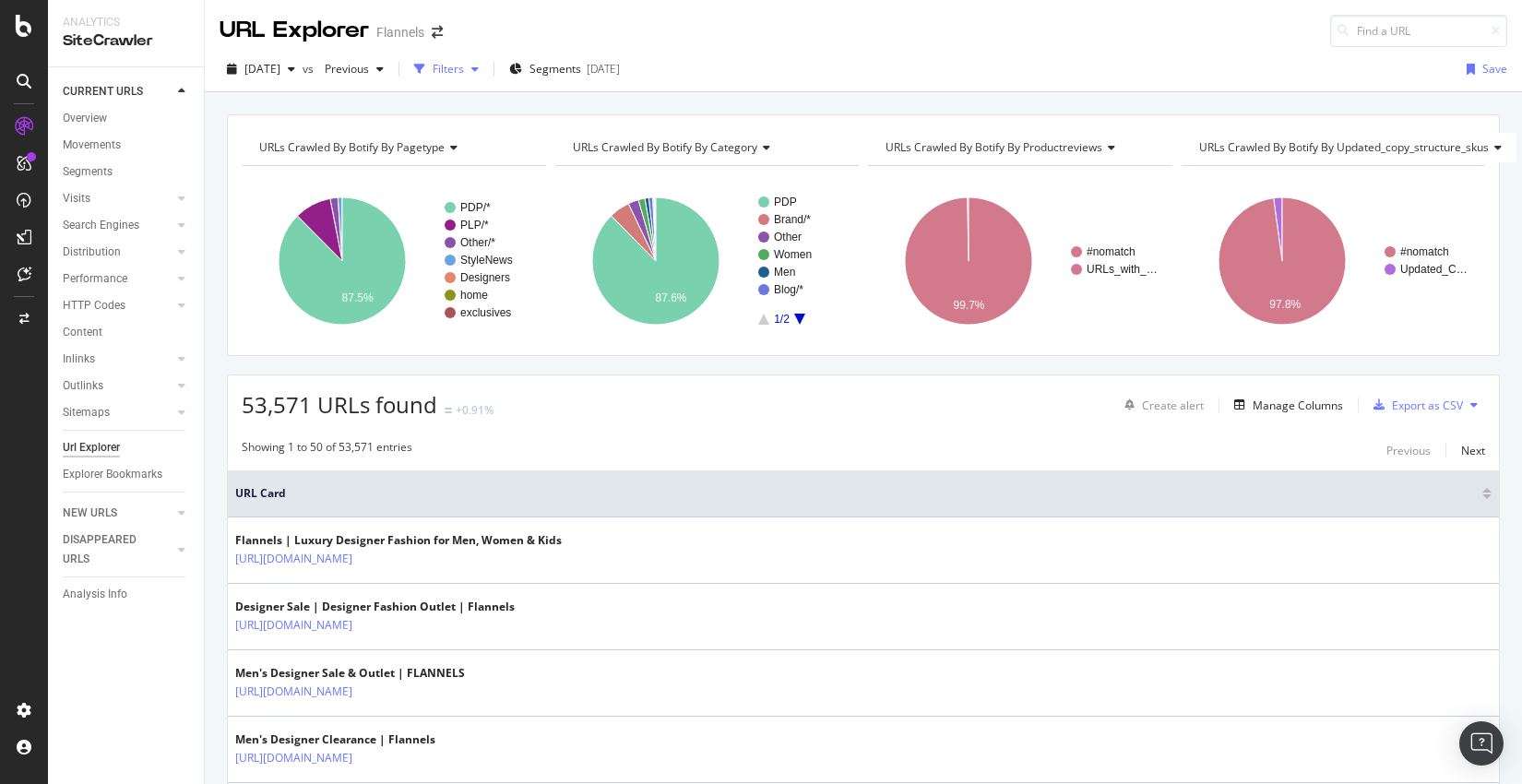
click at [464, 68] on div "Filters" at bounding box center [448, 69] width 32 height 16
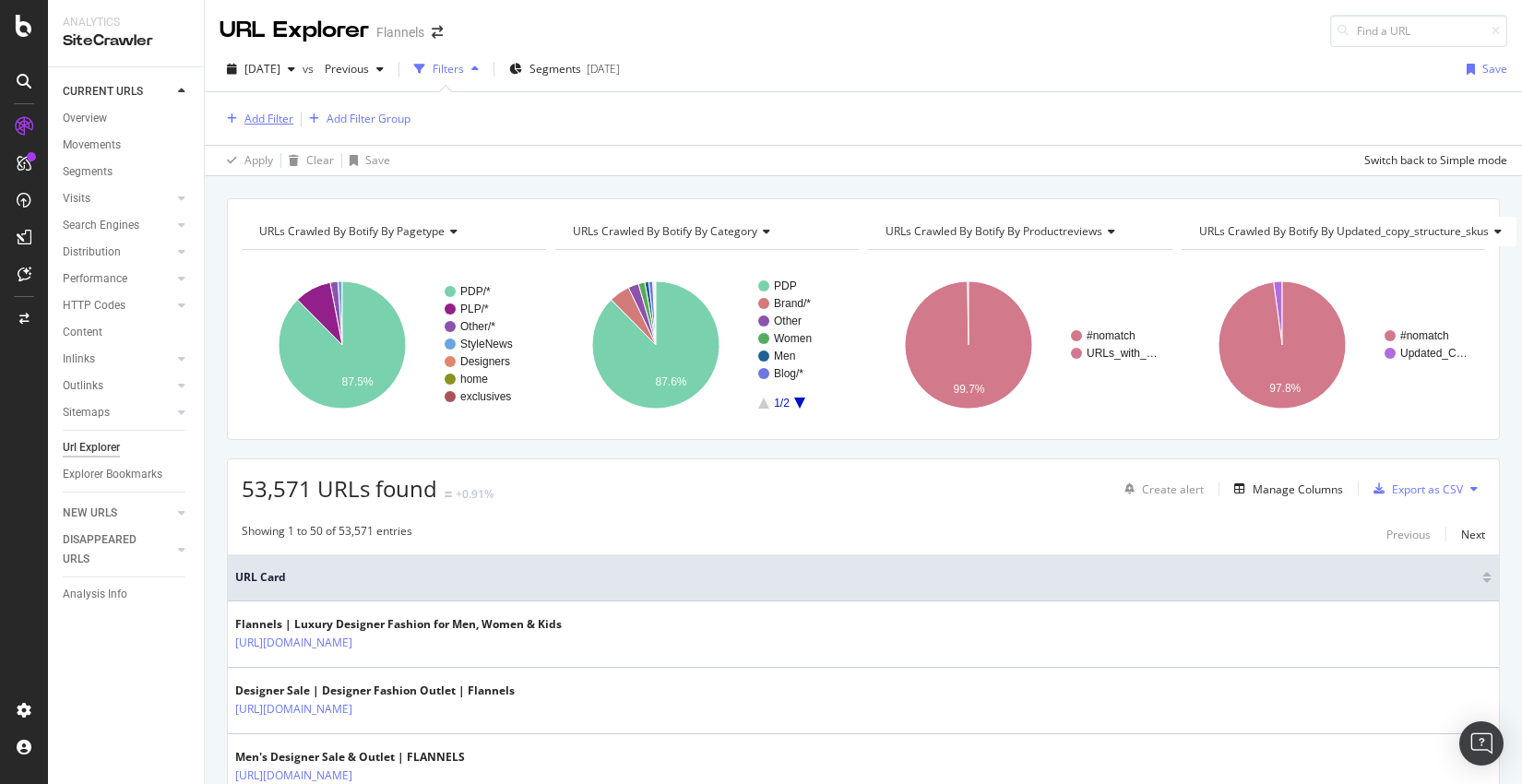
click at [274, 117] on div "Add Filter" at bounding box center [268, 118] width 49 height 16
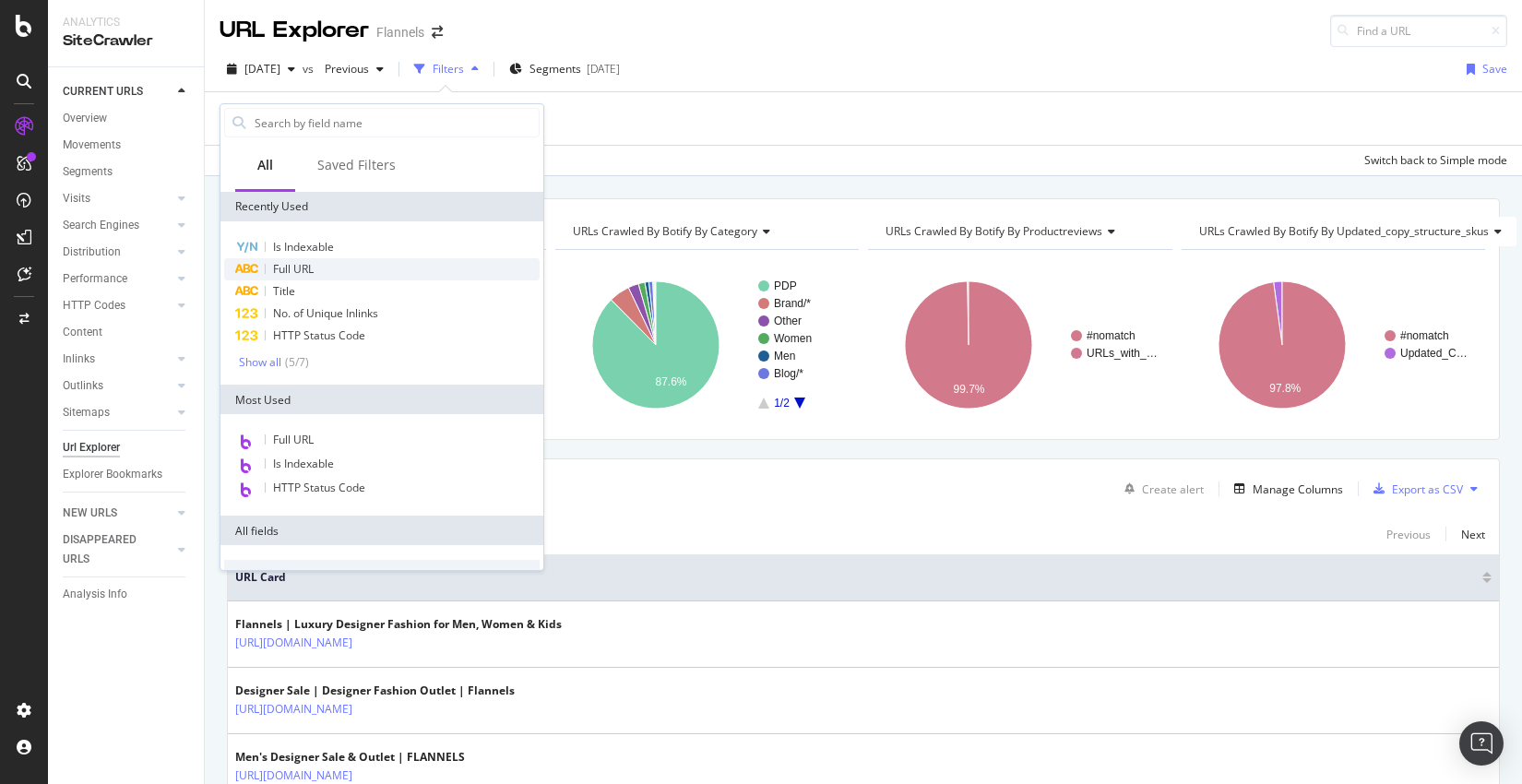
click at [329, 275] on div "Full URL" at bounding box center [381, 269] width 316 height 22
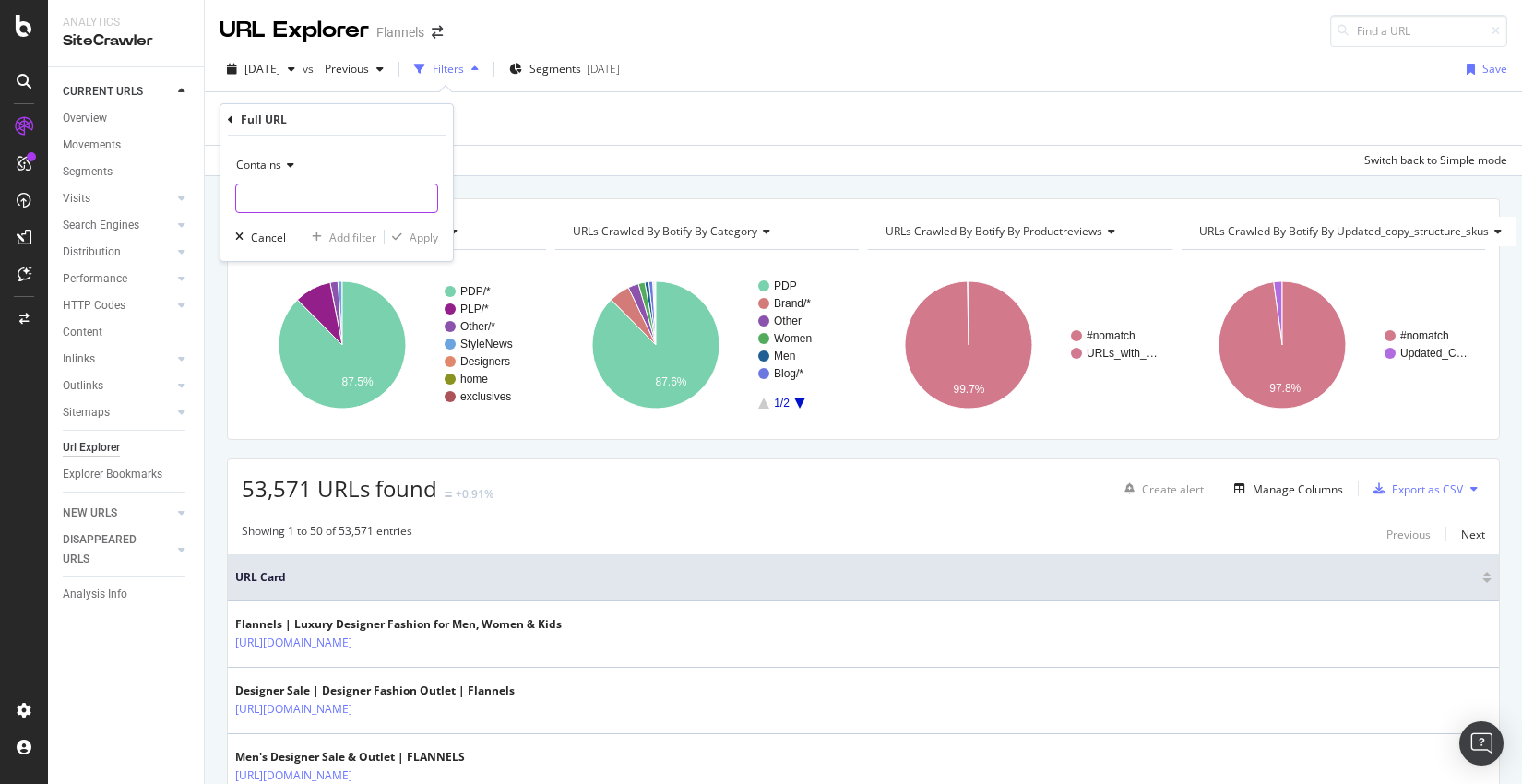
click at [303, 202] on input "text" at bounding box center [336, 199] width 201 height 30
type input "/guides"
click at [395, 236] on icon "button" at bounding box center [396, 237] width 10 height 11
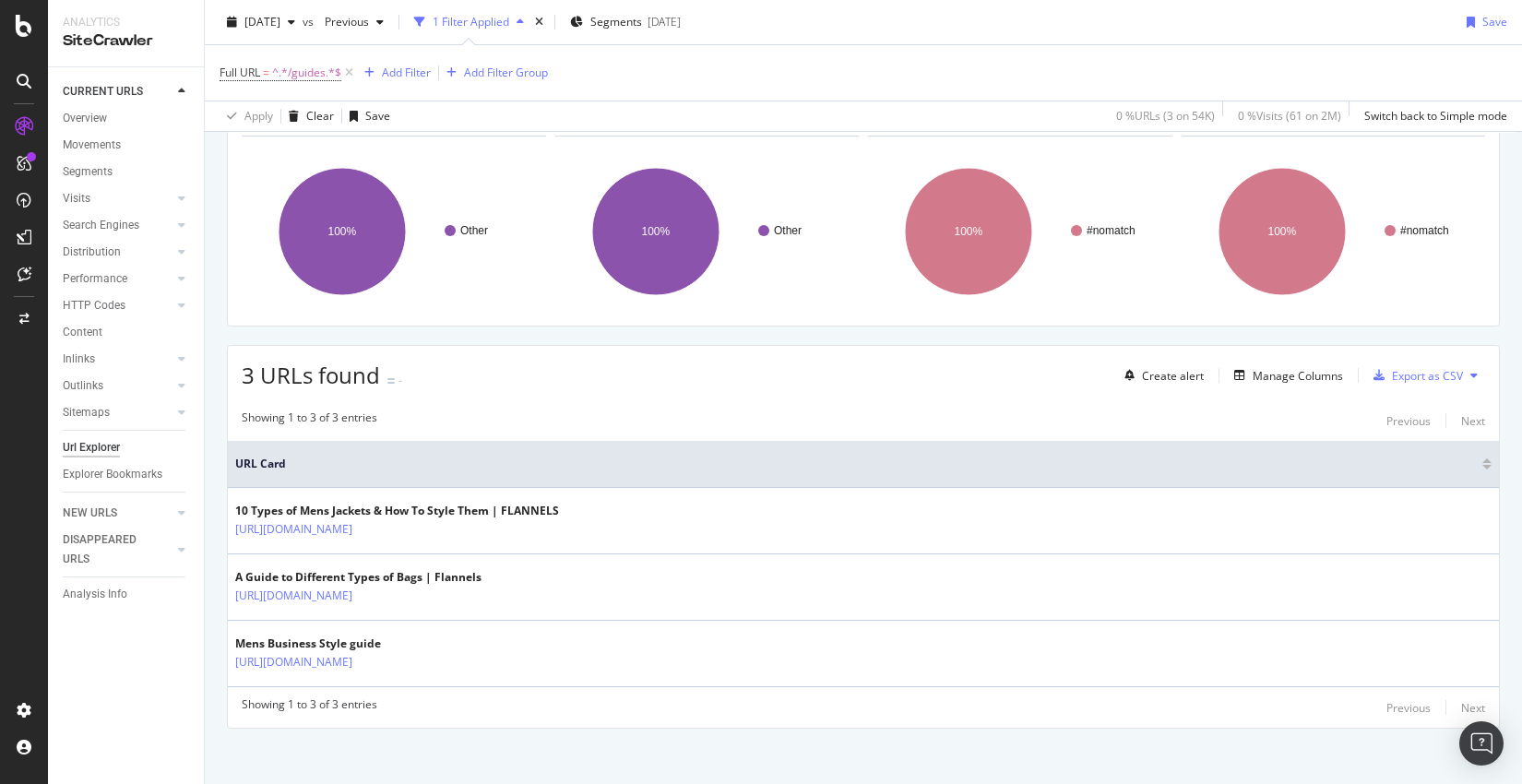
scroll to position [113, 0]
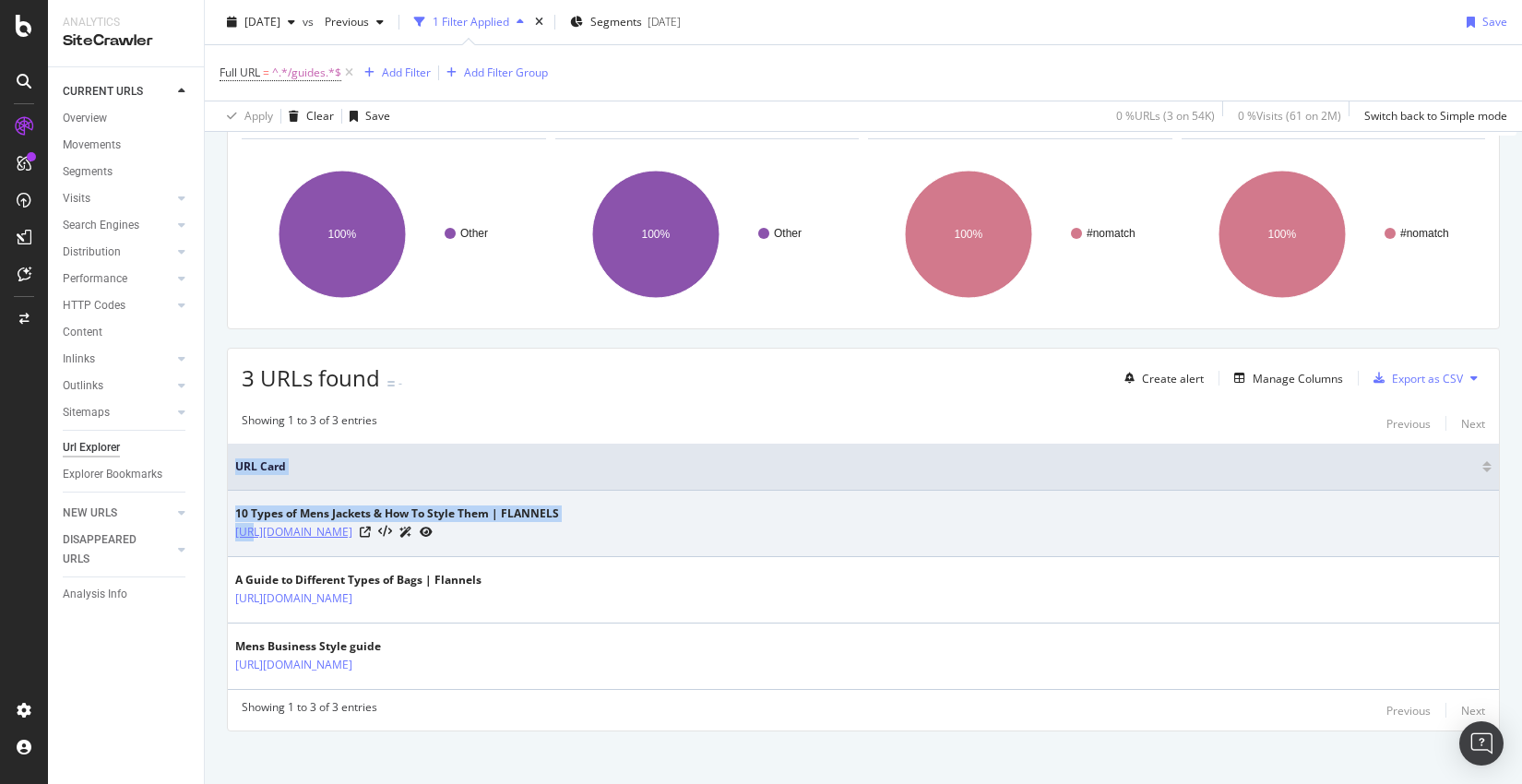
drag, startPoint x: 782, startPoint y: 659, endPoint x: 252, endPoint y: 530, distance: 545.5
click at [252, 530] on tbody "10 Types of Mens Jackets & How To Style Them | FLANNELS https://www.flannels.co…" at bounding box center [862, 590] width 1270 height 199
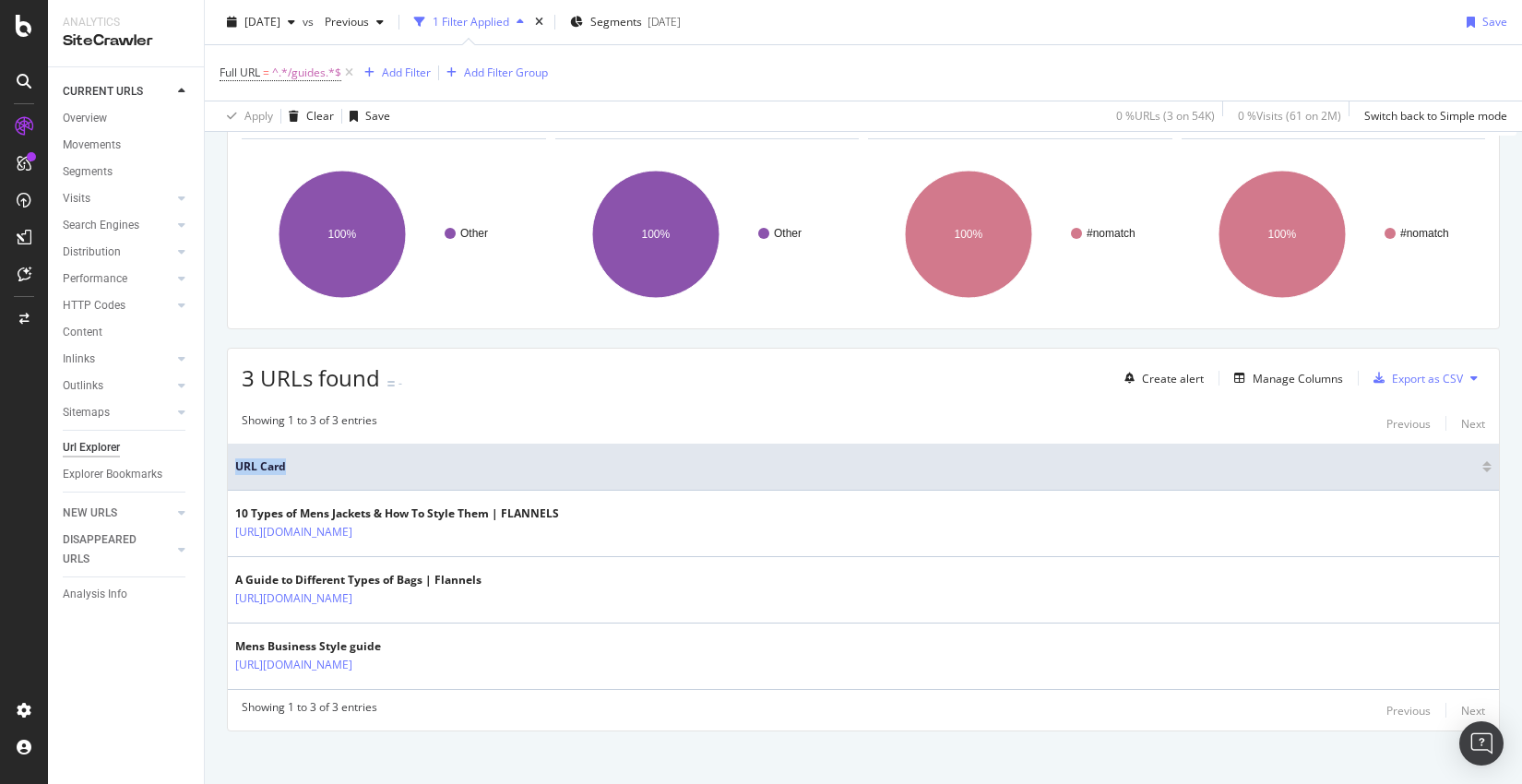
copy table "URL Card"
click at [280, 74] on span "^.*/guides.*$" at bounding box center [306, 73] width 70 height 26
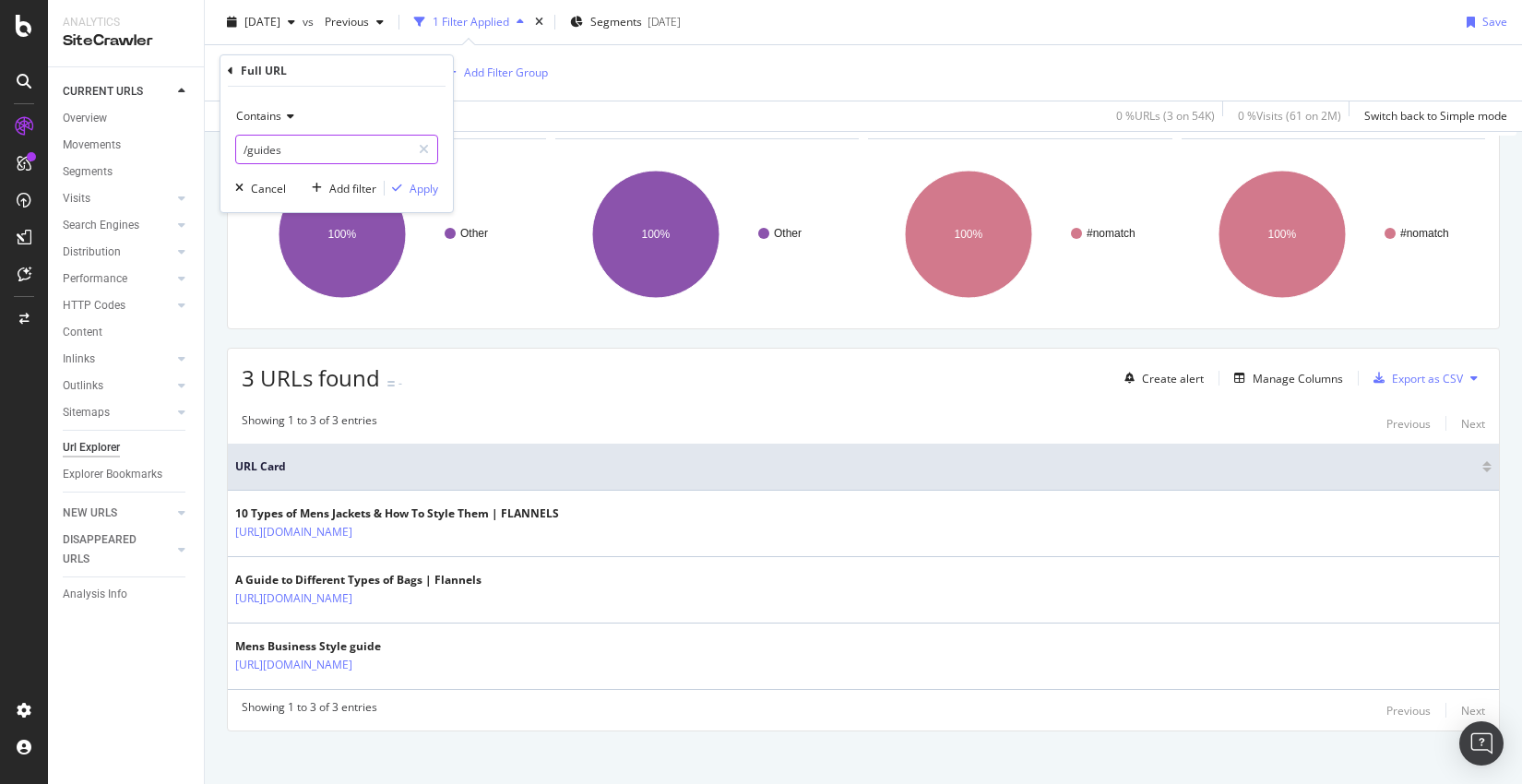
click at [309, 156] on input "/guides" at bounding box center [323, 149] width 174 height 30
type input "guide"
click at [412, 192] on div "Apply" at bounding box center [423, 188] width 29 height 16
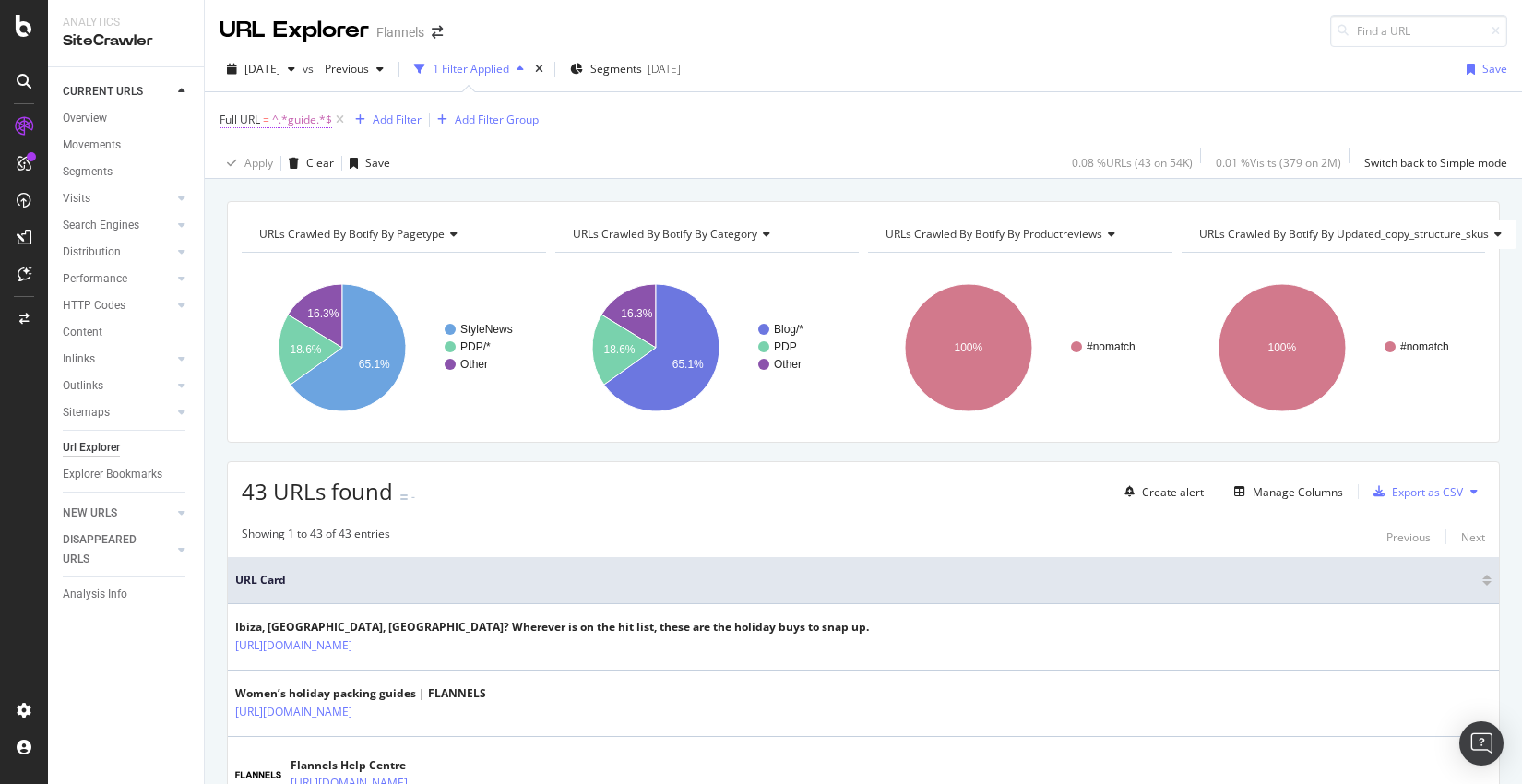
click at [303, 122] on span "^.*guide.*$" at bounding box center [302, 120] width 60 height 26
click at [292, 190] on input "guide" at bounding box center [323, 197] width 174 height 30
type input "business"
click at [422, 232] on div "Apply" at bounding box center [423, 235] width 29 height 16
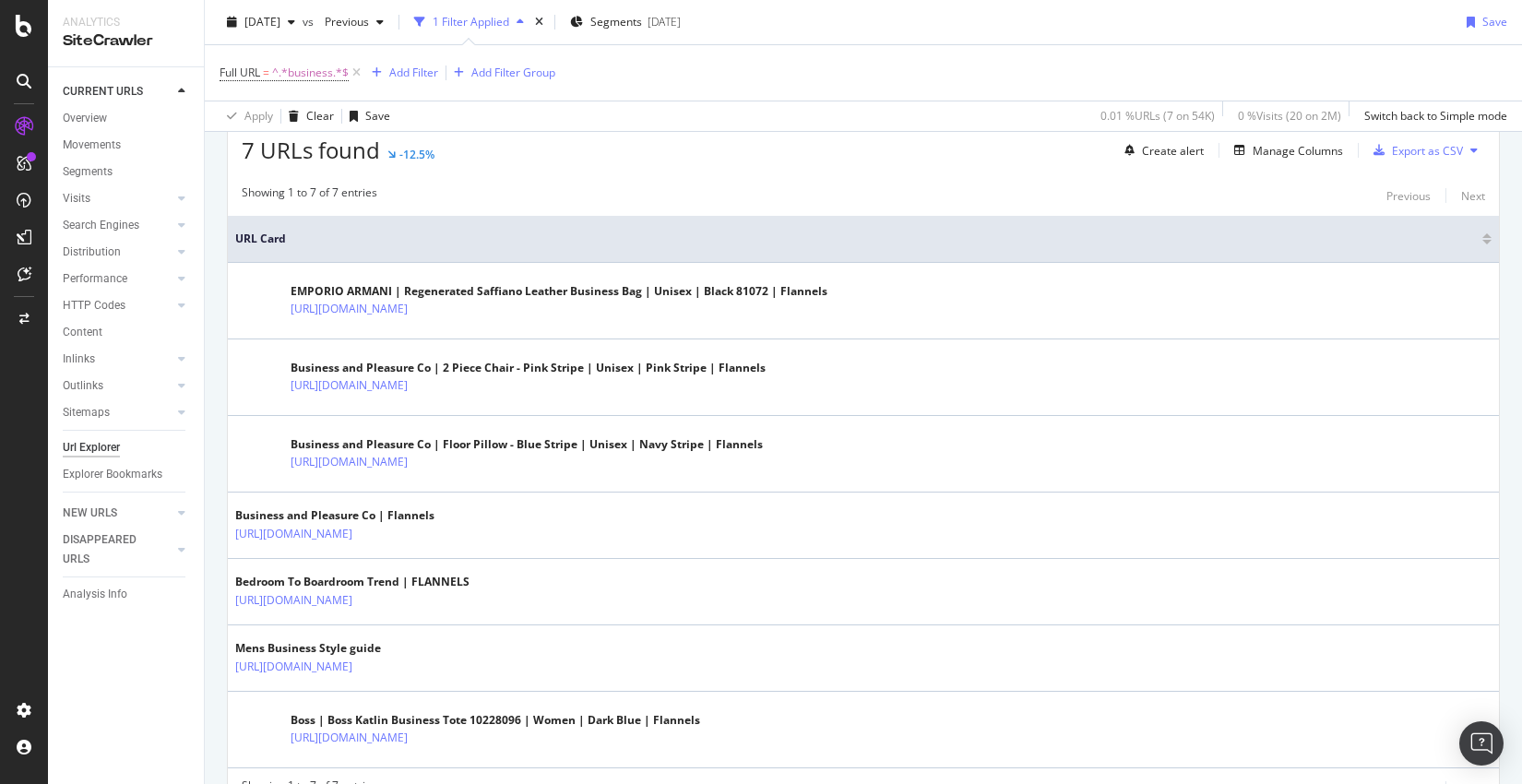
scroll to position [431, 0]
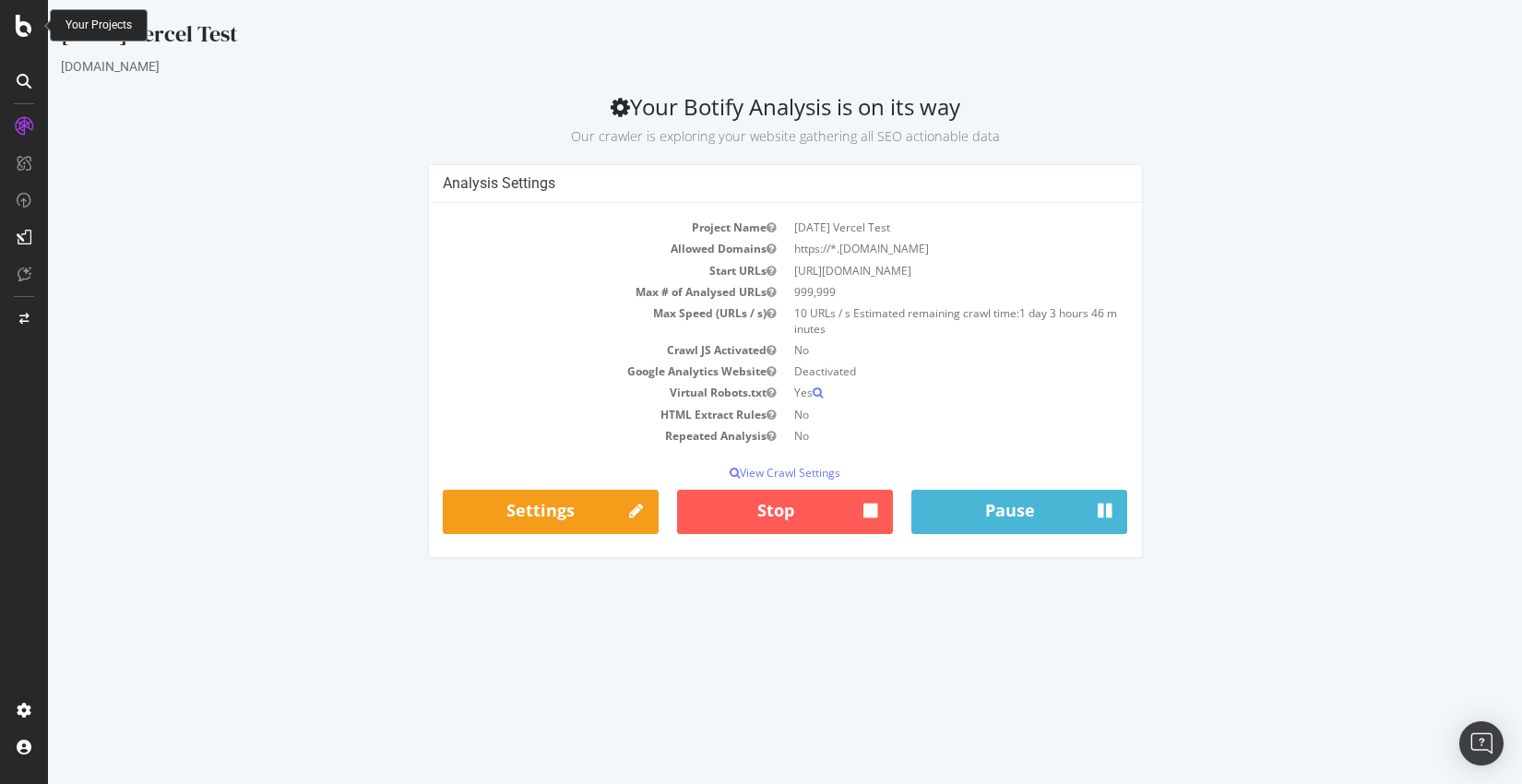
click at [27, 30] on icon at bounding box center [24, 26] width 17 height 22
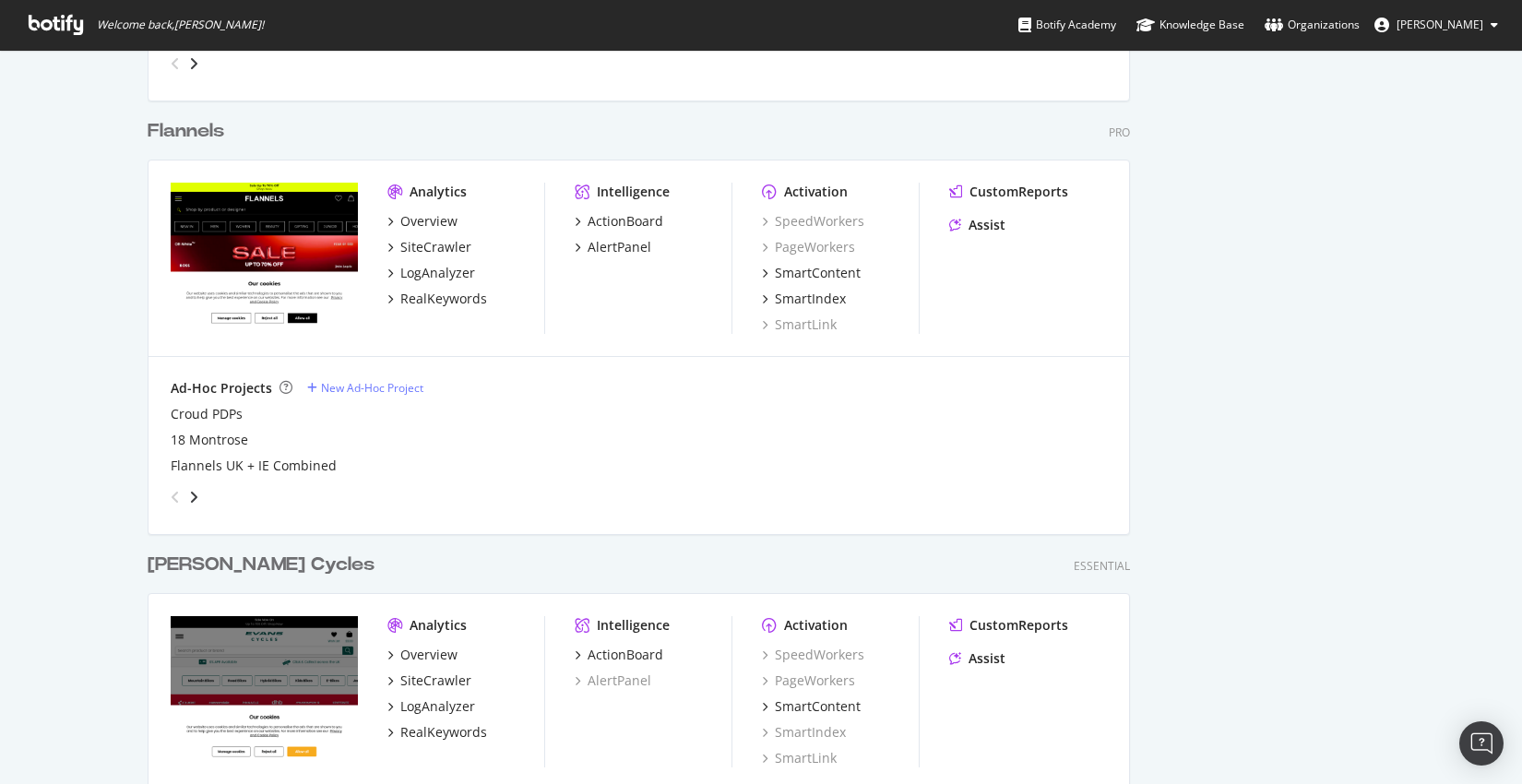
scroll to position [1357, 0]
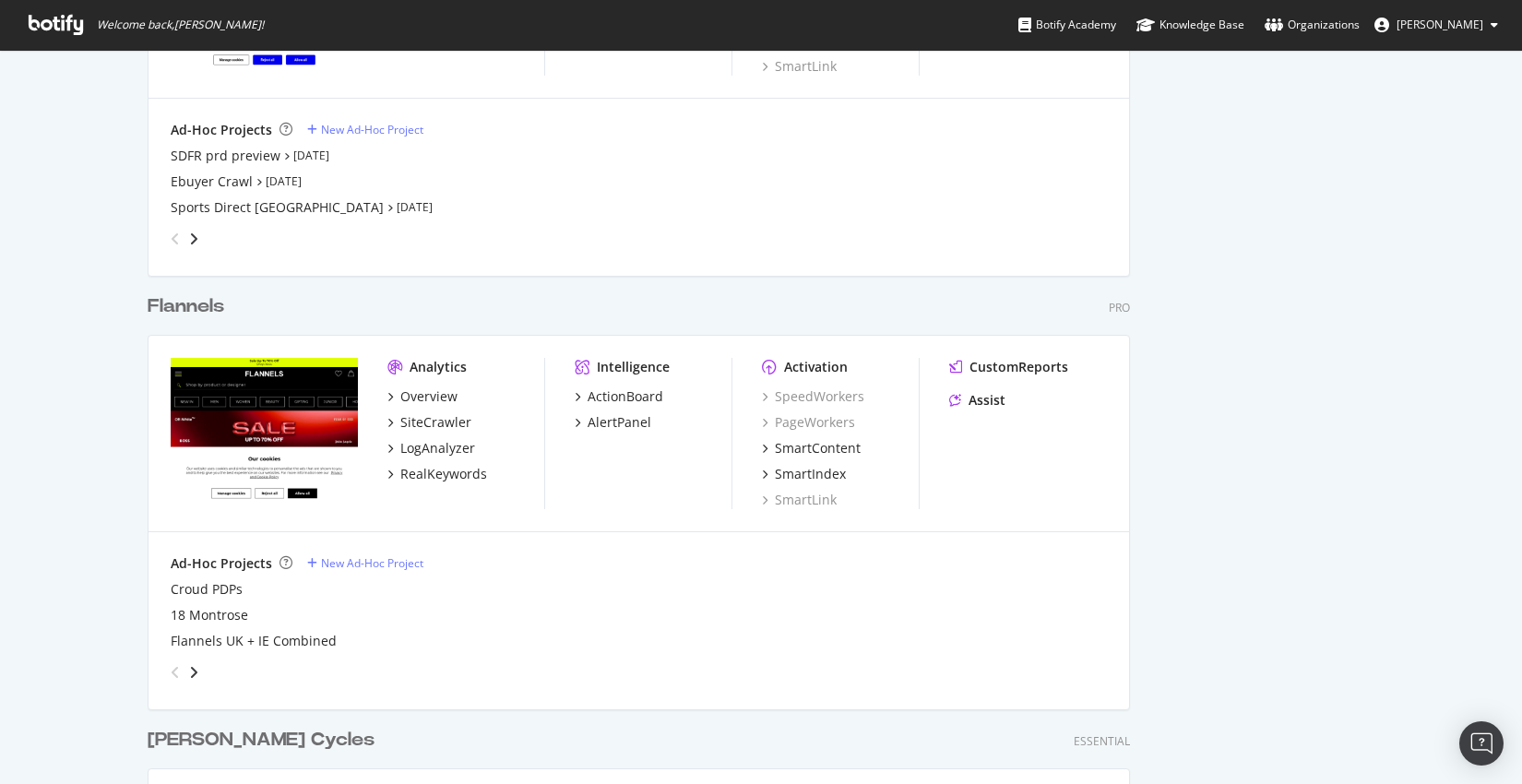
click at [201, 302] on div "Flannels" at bounding box center [186, 306] width 76 height 27
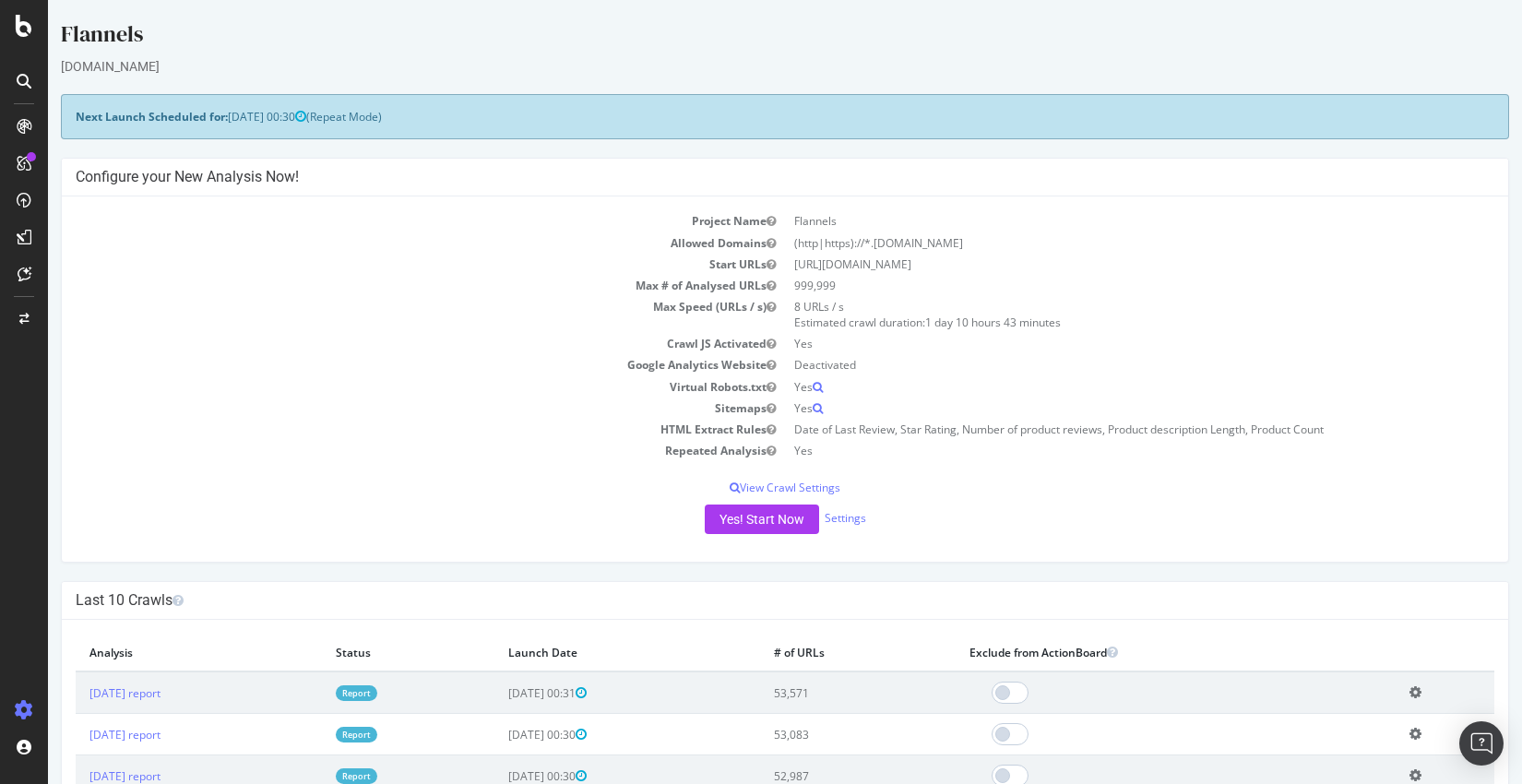
scroll to position [1, 0]
click at [786, 514] on button "Yes! Start Now" at bounding box center [761, 519] width 114 height 30
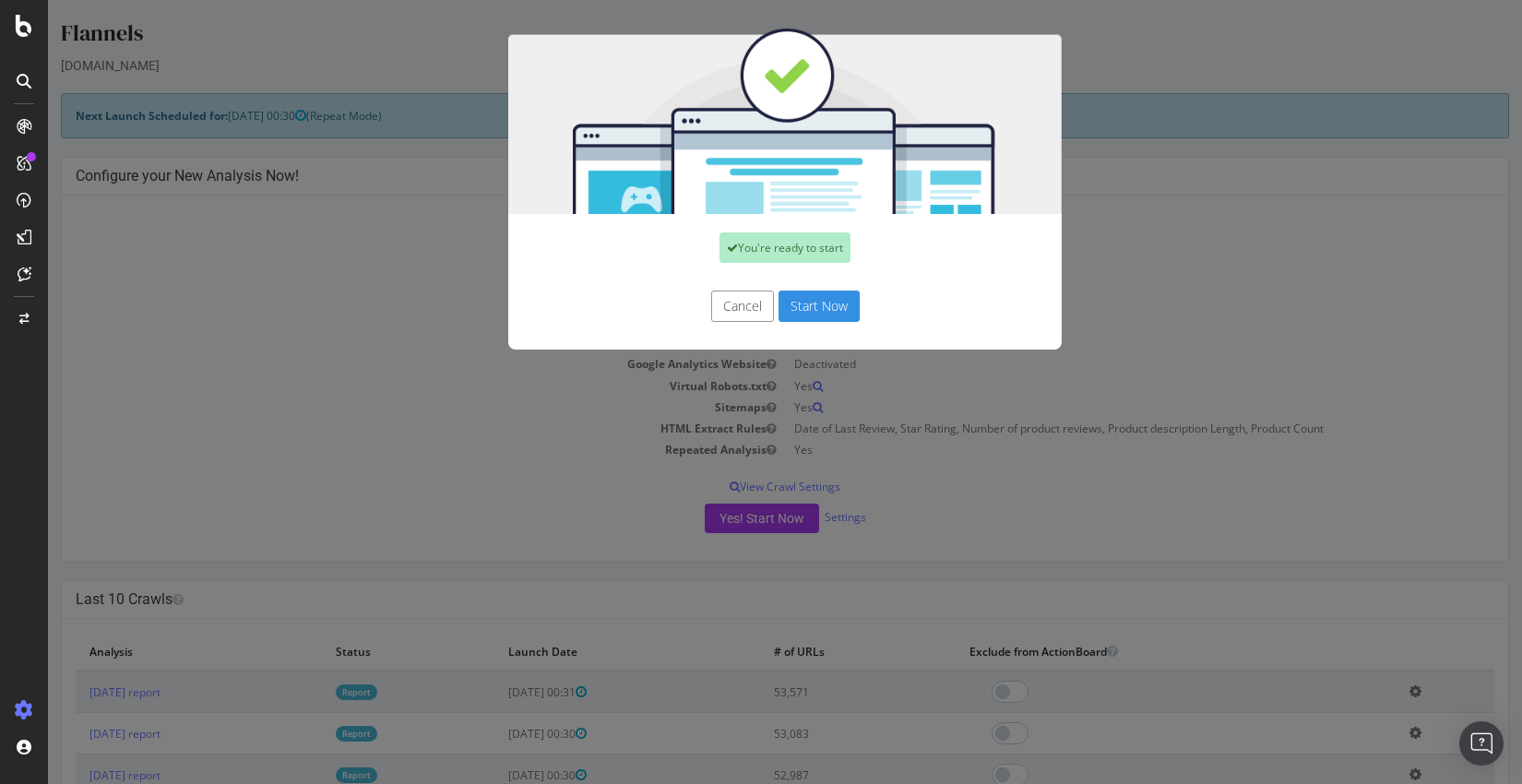
click at [828, 302] on button "Start Now" at bounding box center [819, 306] width 81 height 32
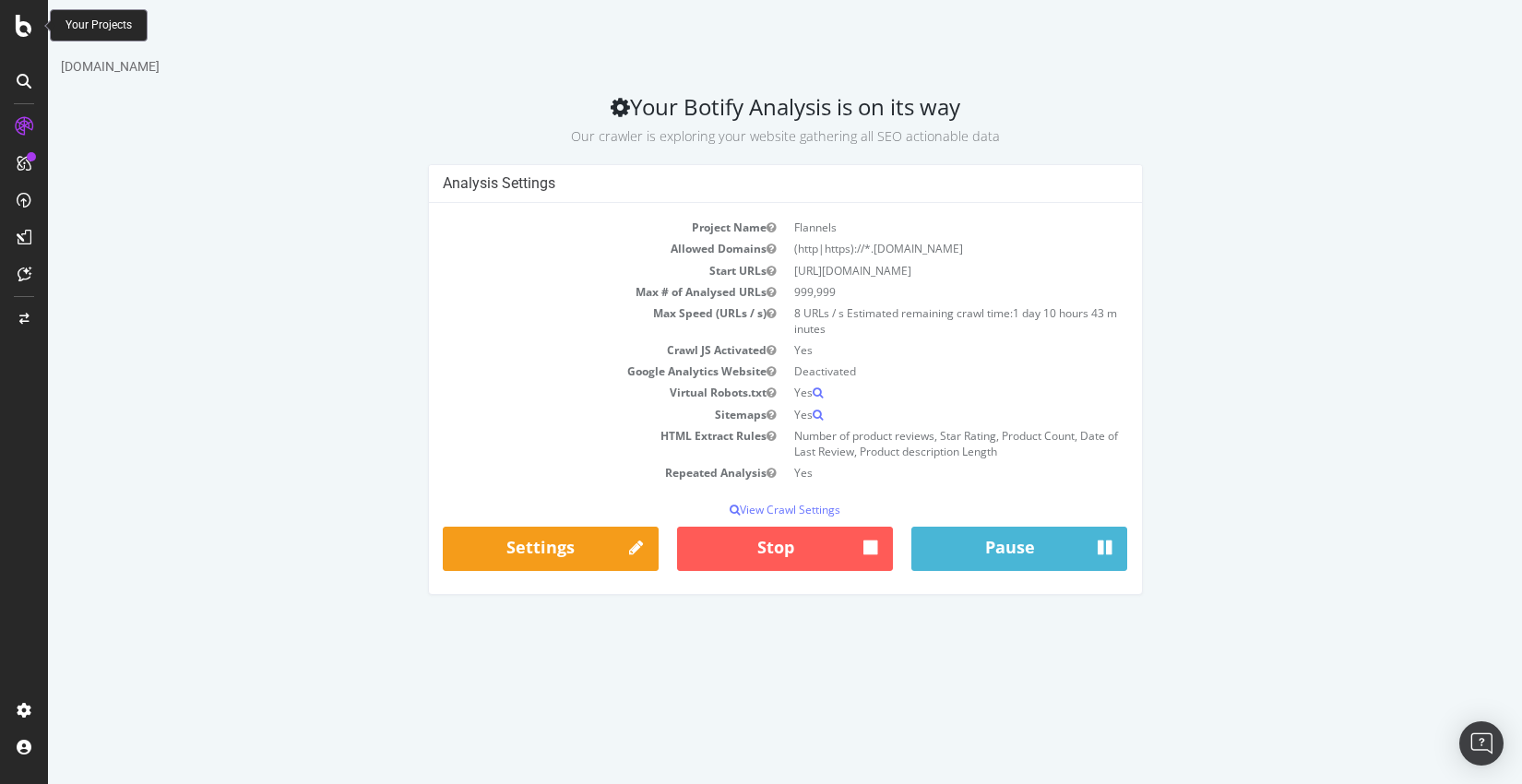
click at [30, 30] on icon at bounding box center [24, 26] width 17 height 22
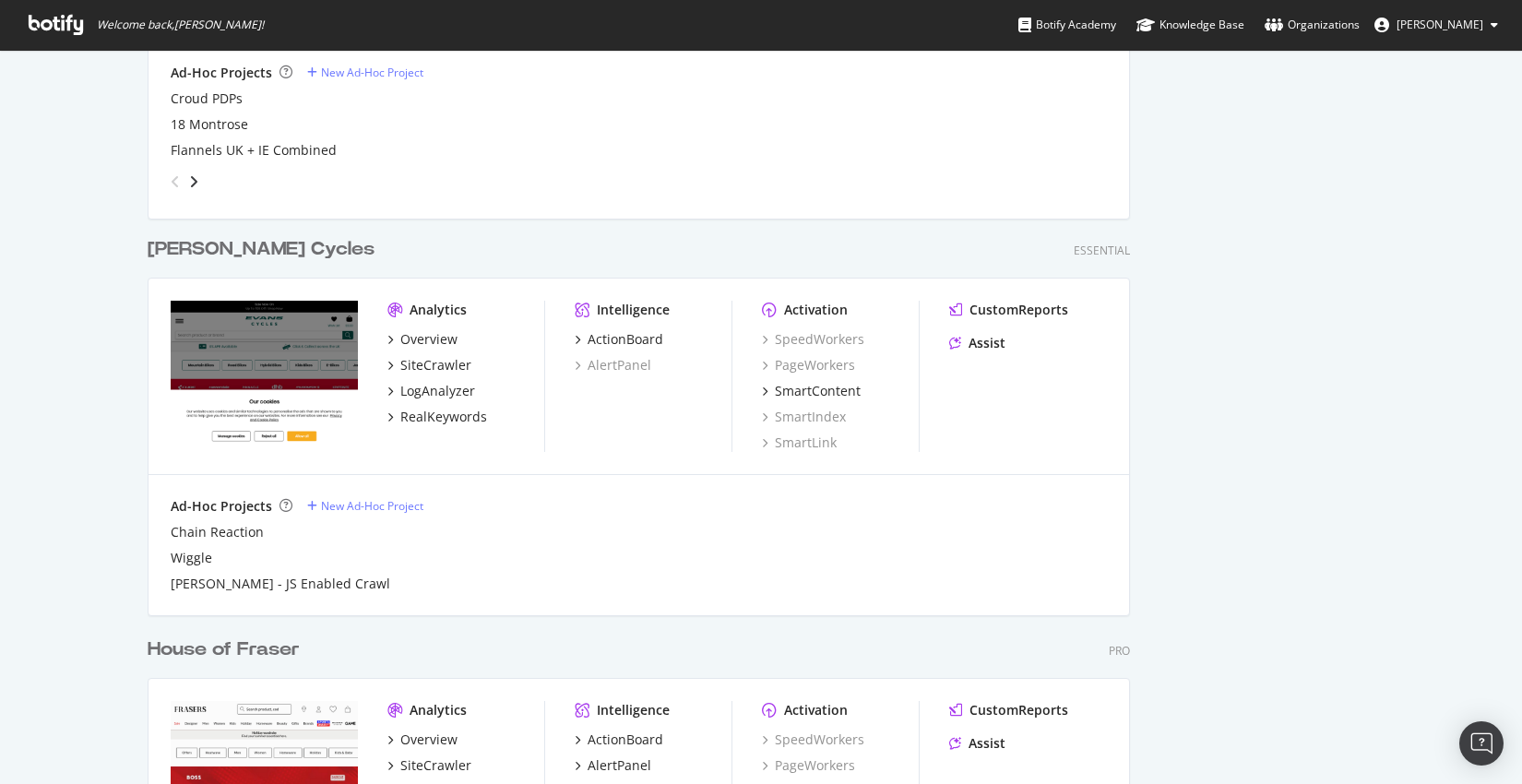
scroll to position [2140, 0]
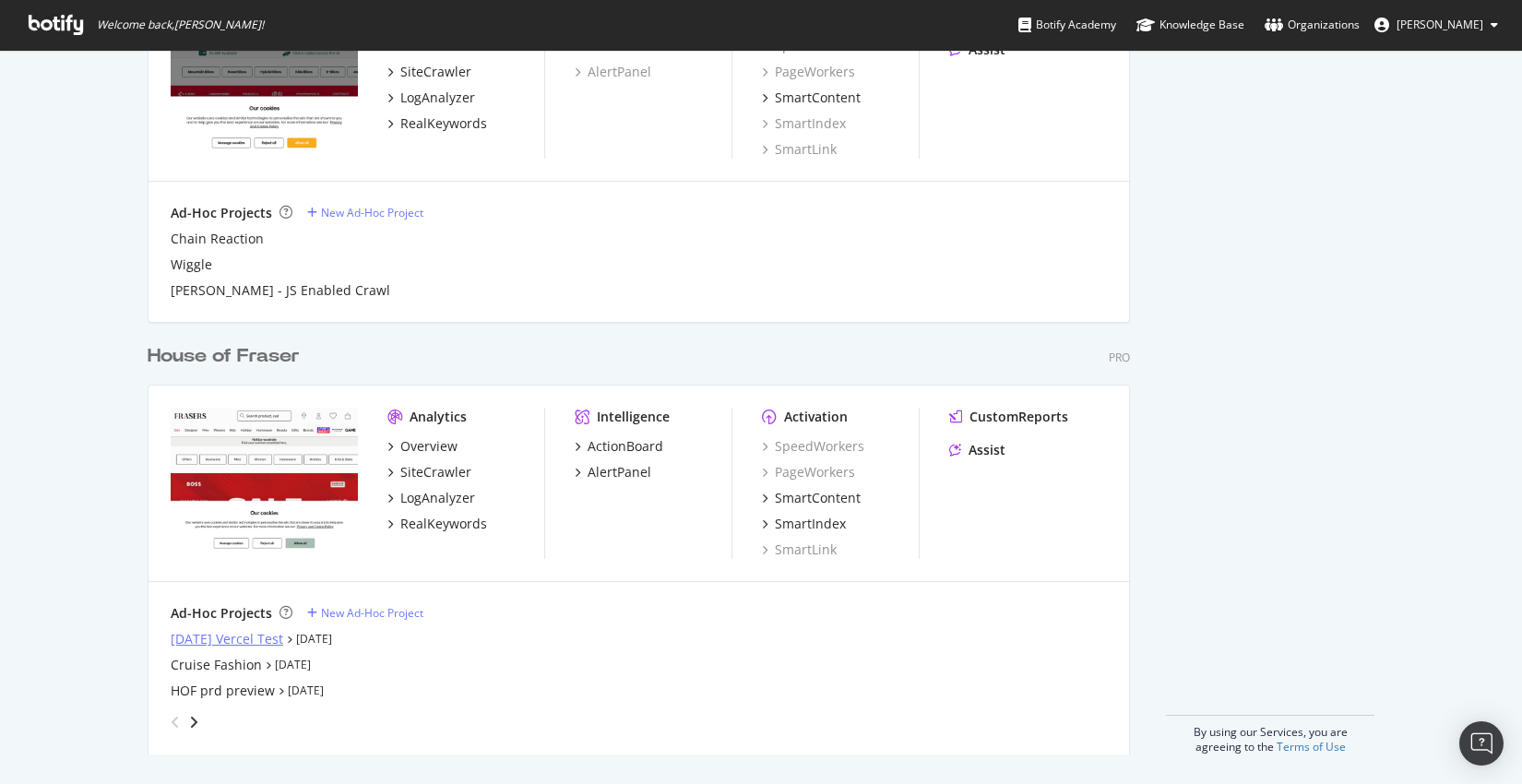
click at [257, 641] on div "[DATE] Vercel Test" at bounding box center [226, 639] width 112 height 19
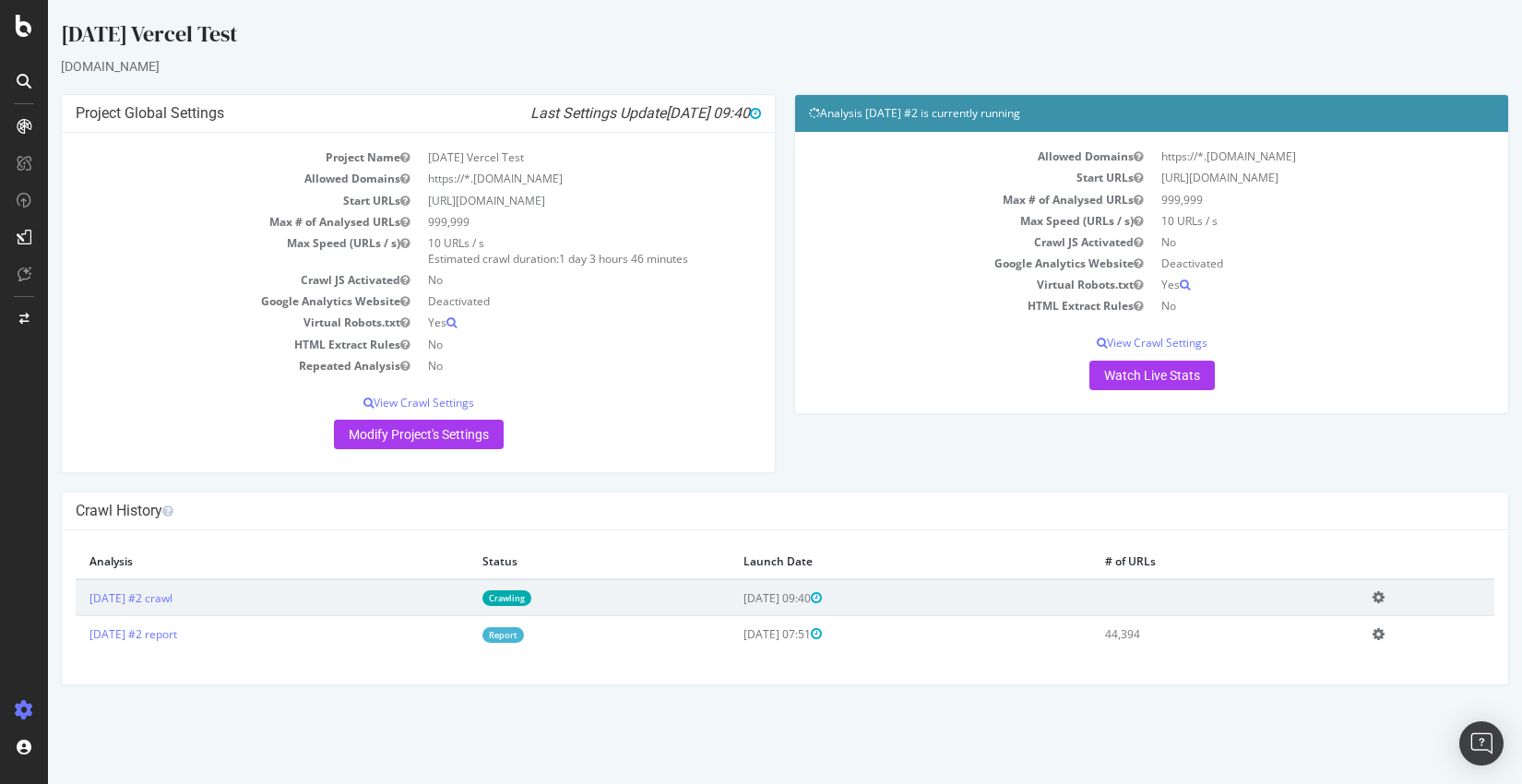
click at [531, 598] on link "Crawling" at bounding box center [507, 598] width 49 height 16
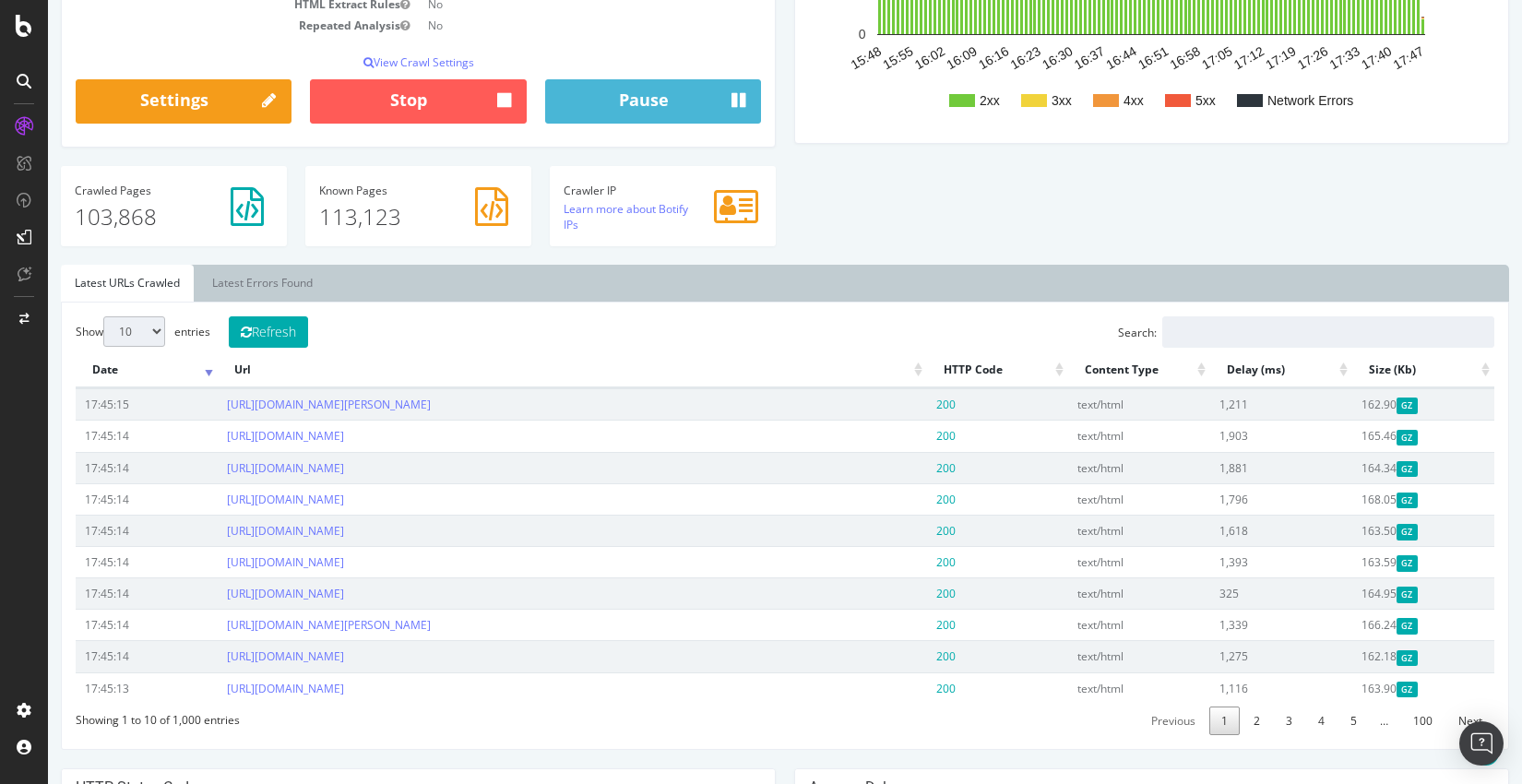
scroll to position [412, 0]
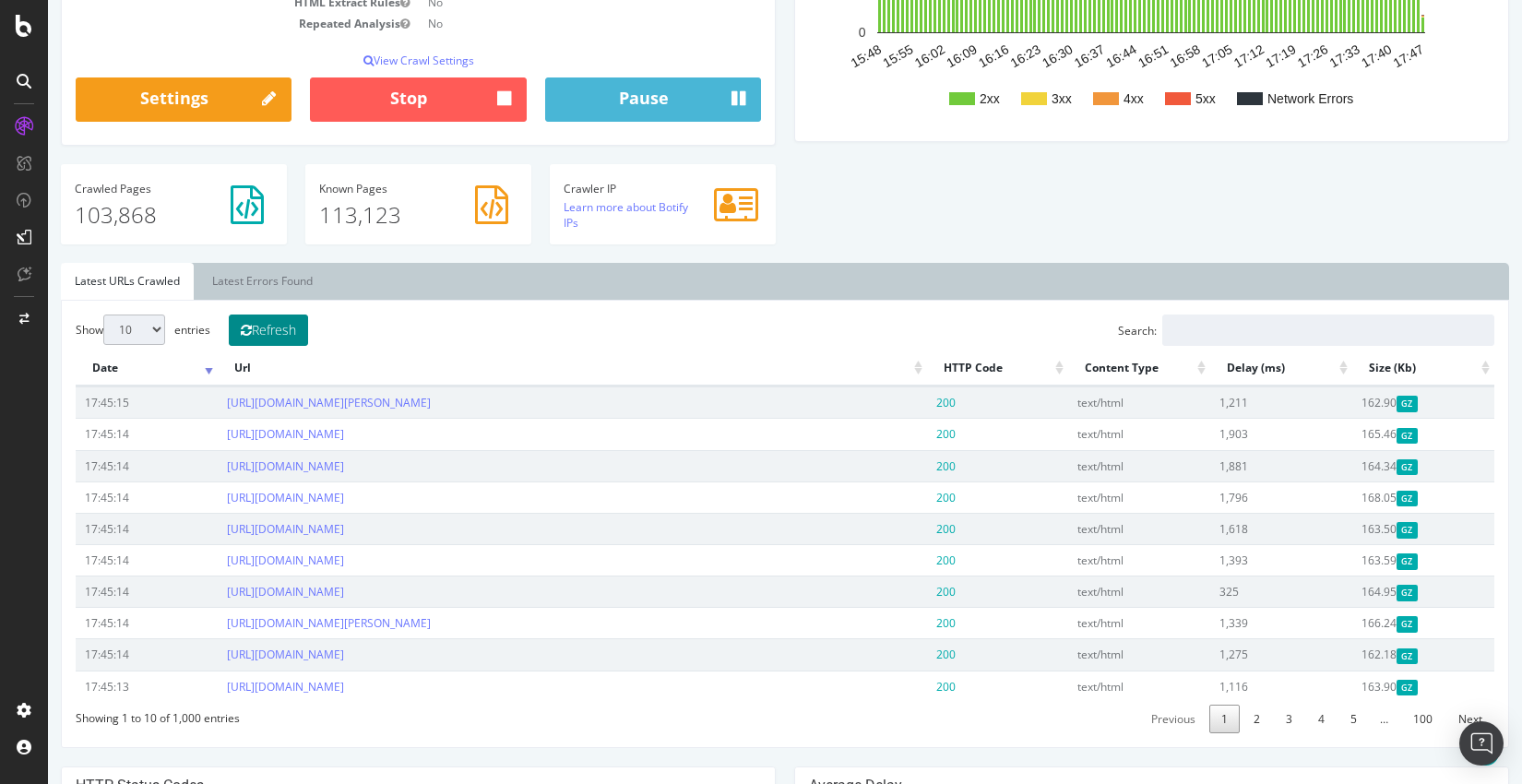
click at [273, 323] on button "Refresh" at bounding box center [267, 330] width 79 height 32
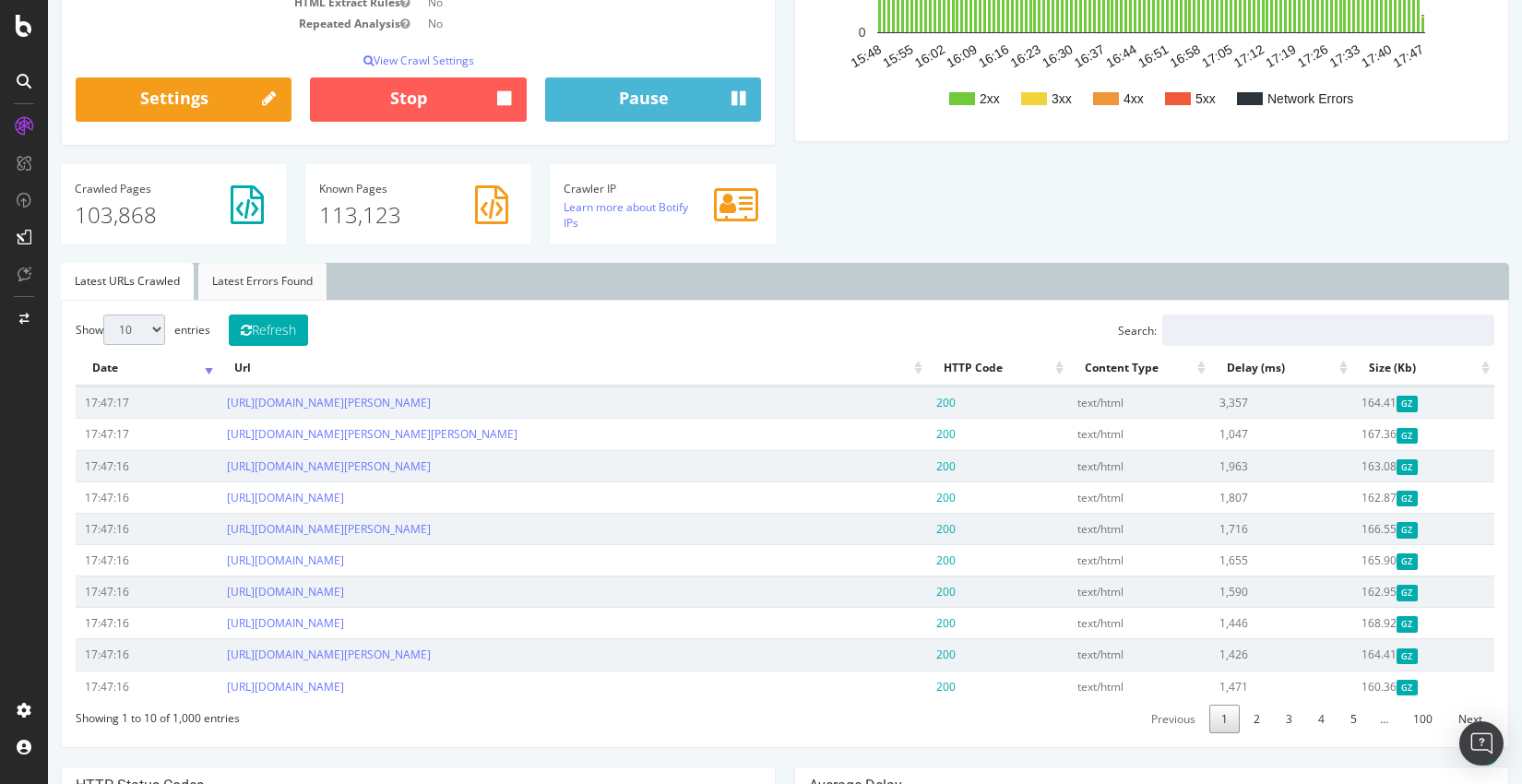
click at [243, 282] on link "Latest Errors Found" at bounding box center [263, 281] width 128 height 37
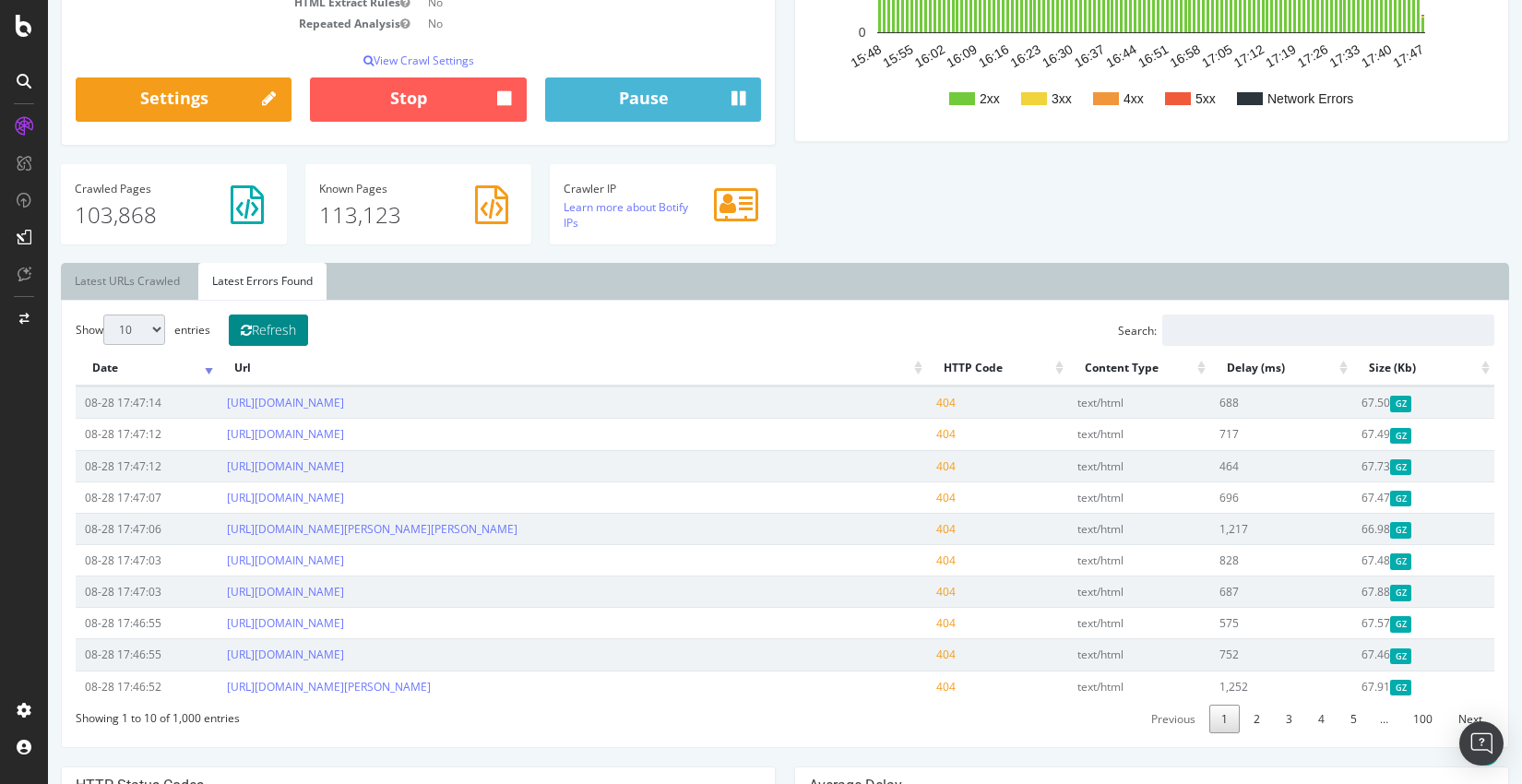
click at [274, 336] on button "Refresh" at bounding box center [267, 330] width 79 height 32
